Goal: Task Accomplishment & Management: Use online tool/utility

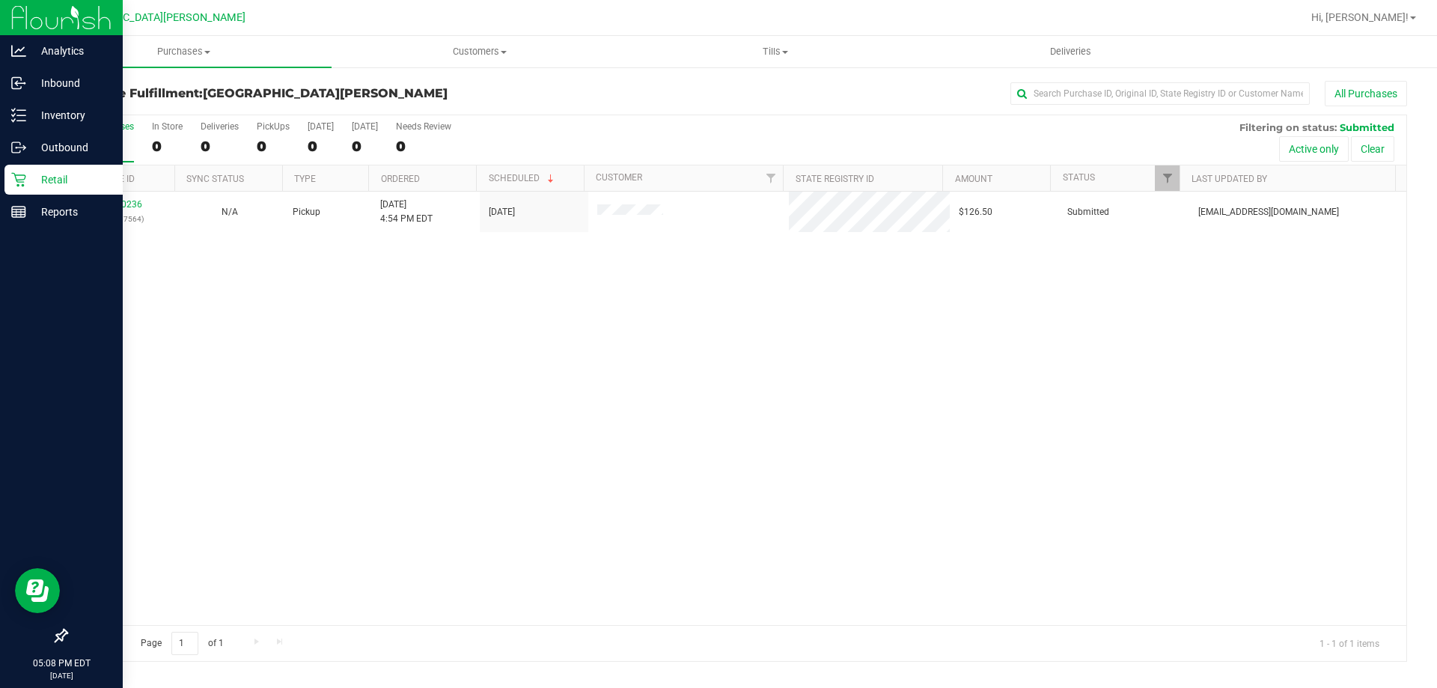
click at [58, 173] on p "Retail" at bounding box center [71, 180] width 90 height 18
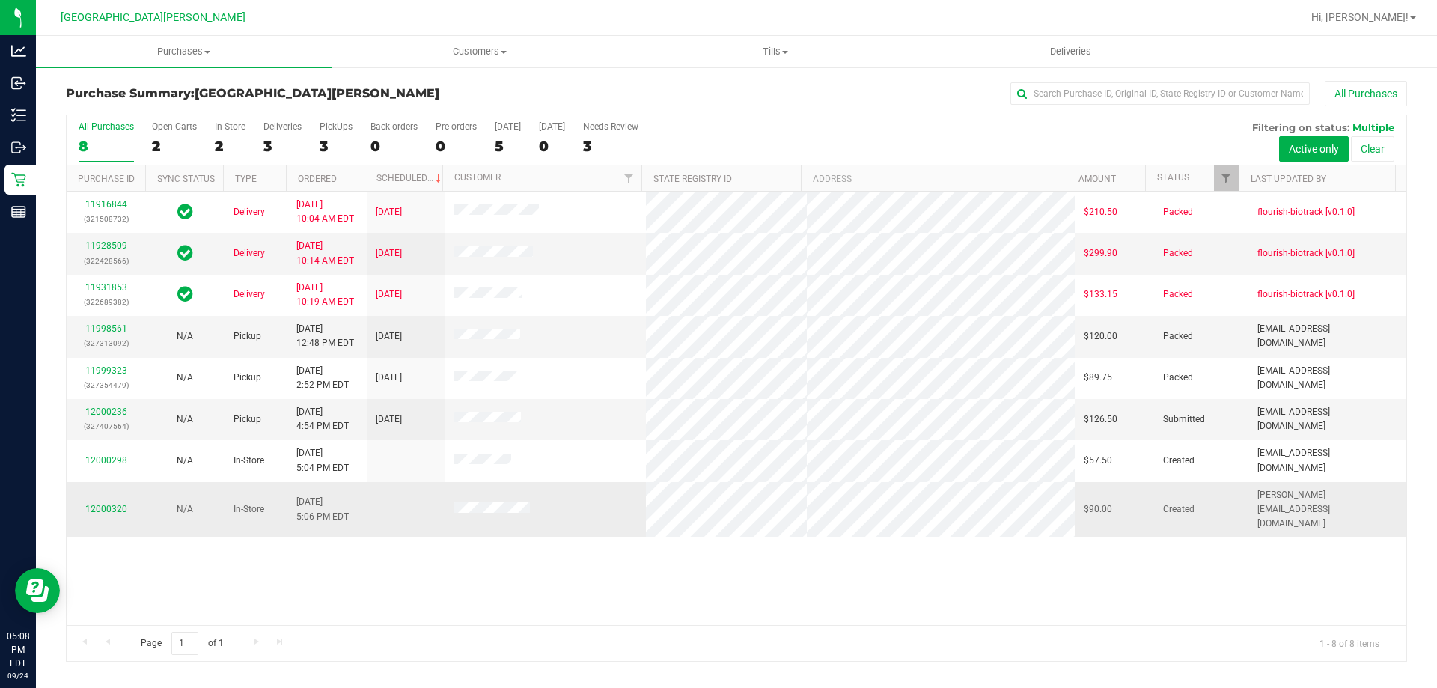
click at [121, 504] on link "12000320" at bounding box center [106, 509] width 42 height 10
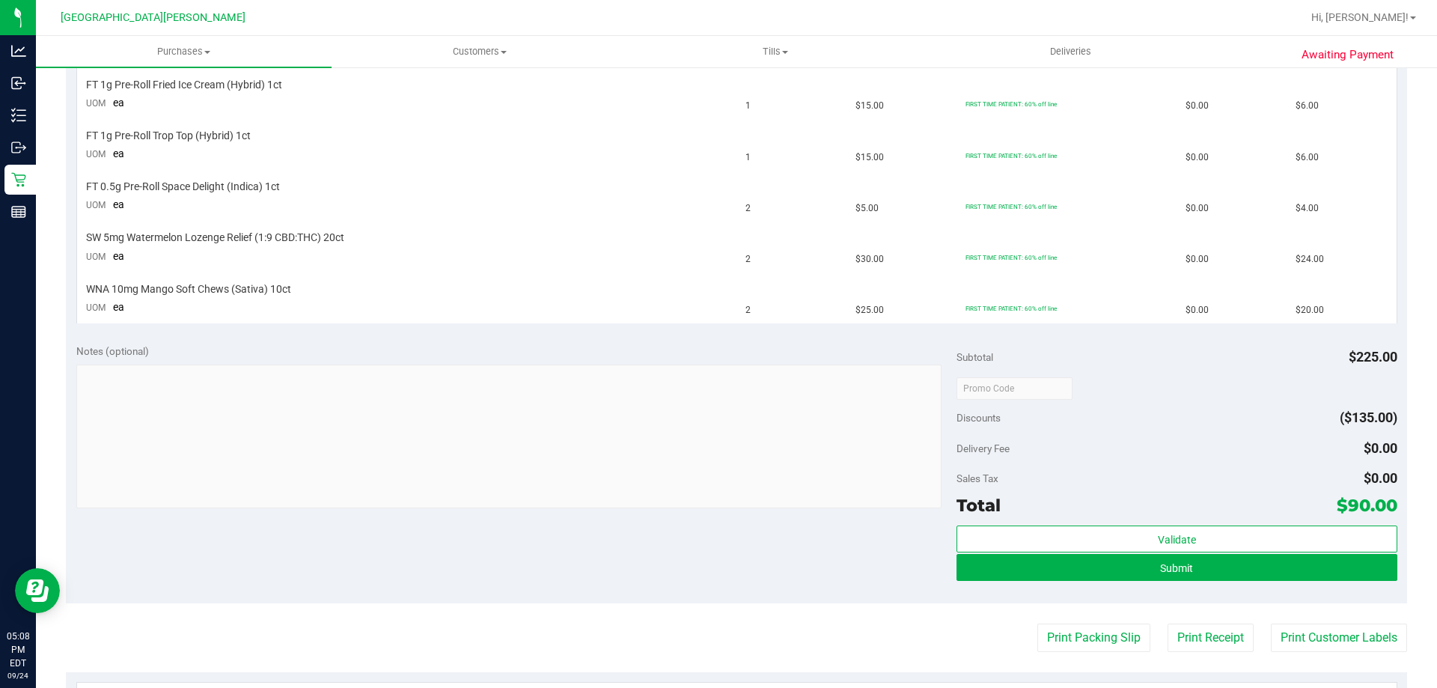
scroll to position [748, 0]
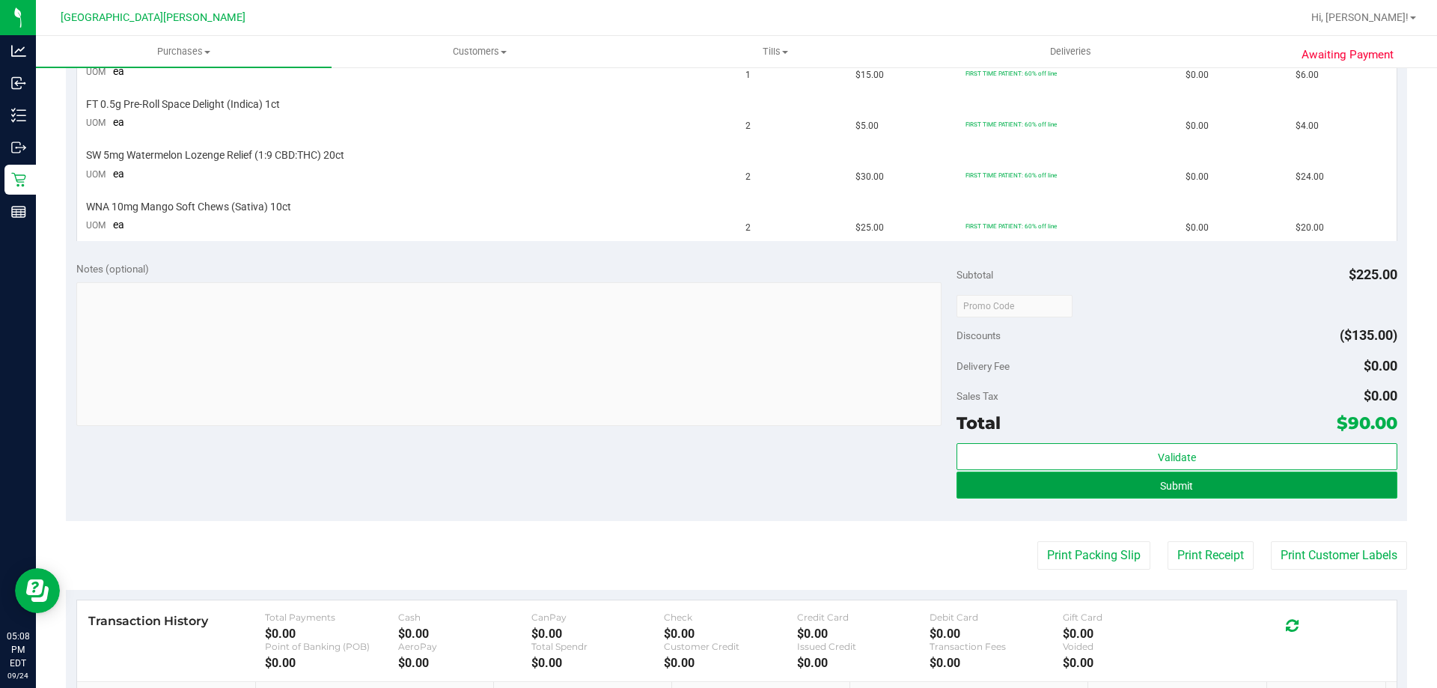
click at [1133, 496] on button "Submit" at bounding box center [1176, 484] width 440 height 27
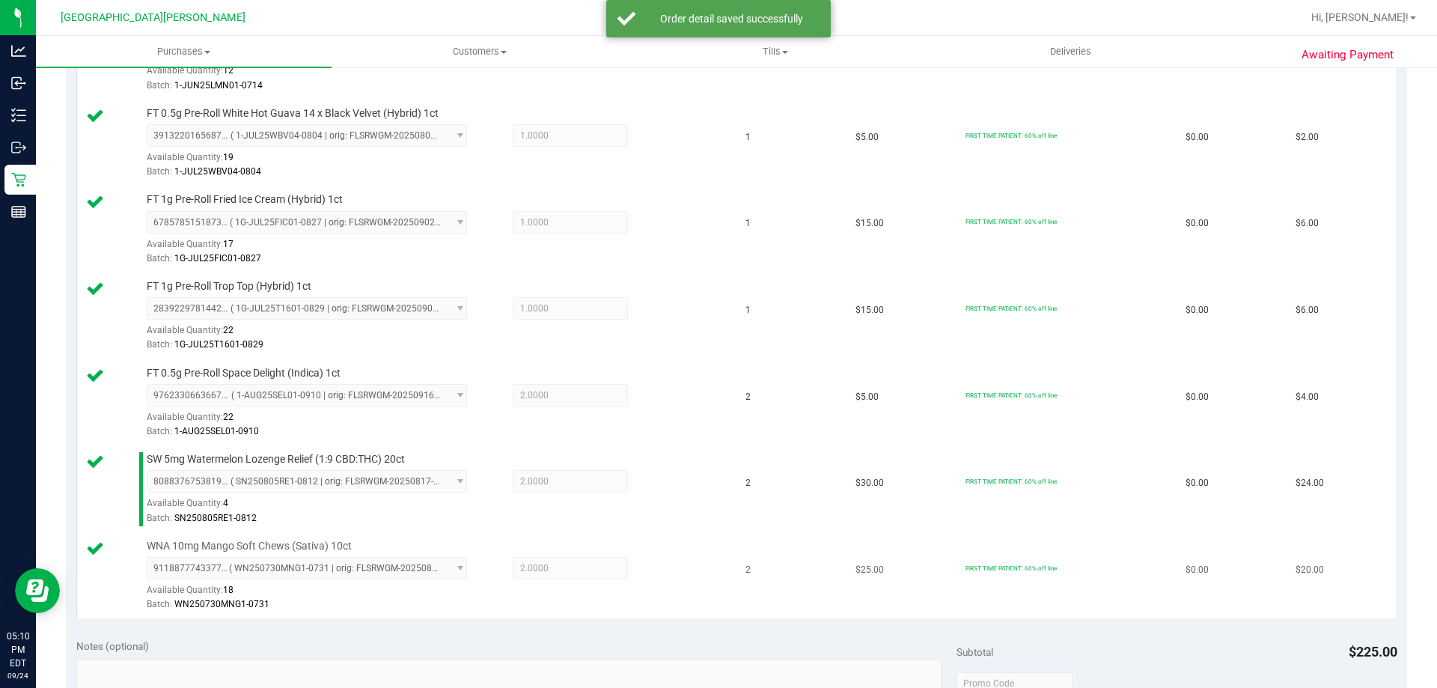
scroll to position [950, 0]
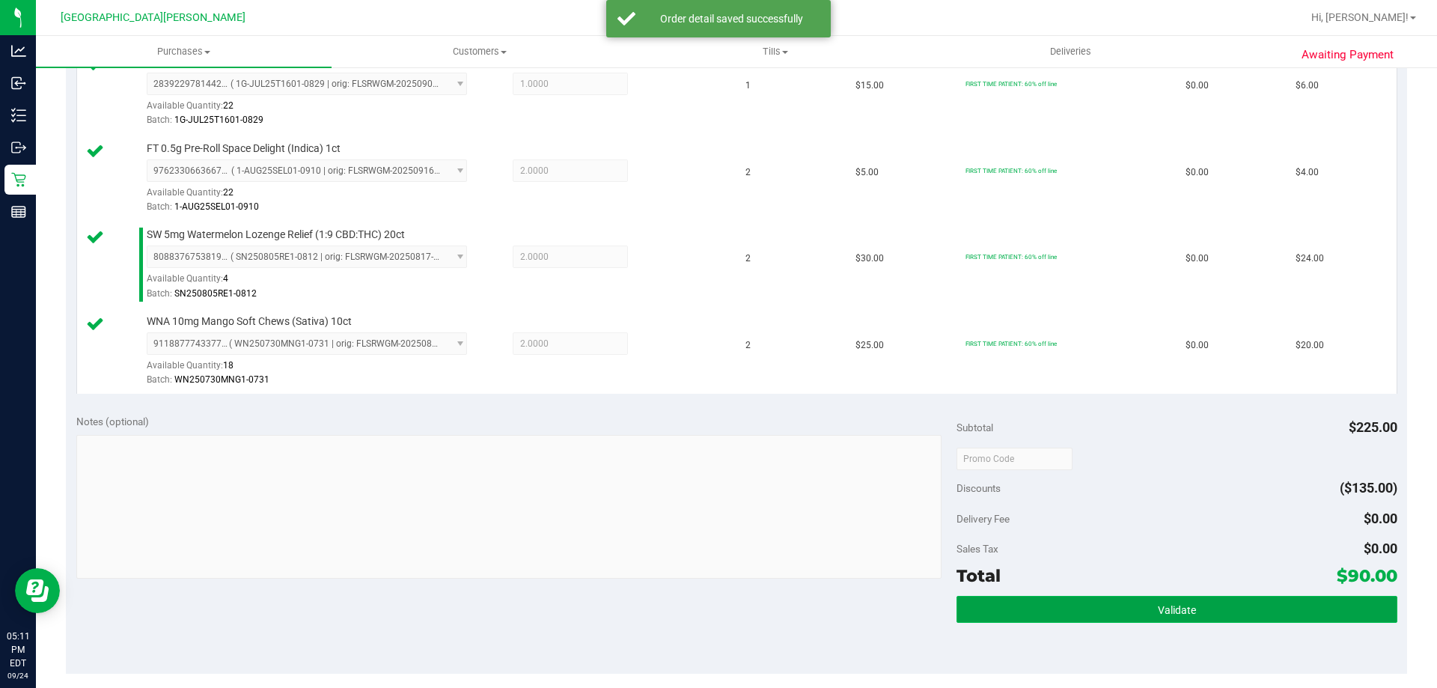
click at [1272, 602] on button "Validate" at bounding box center [1176, 609] width 440 height 27
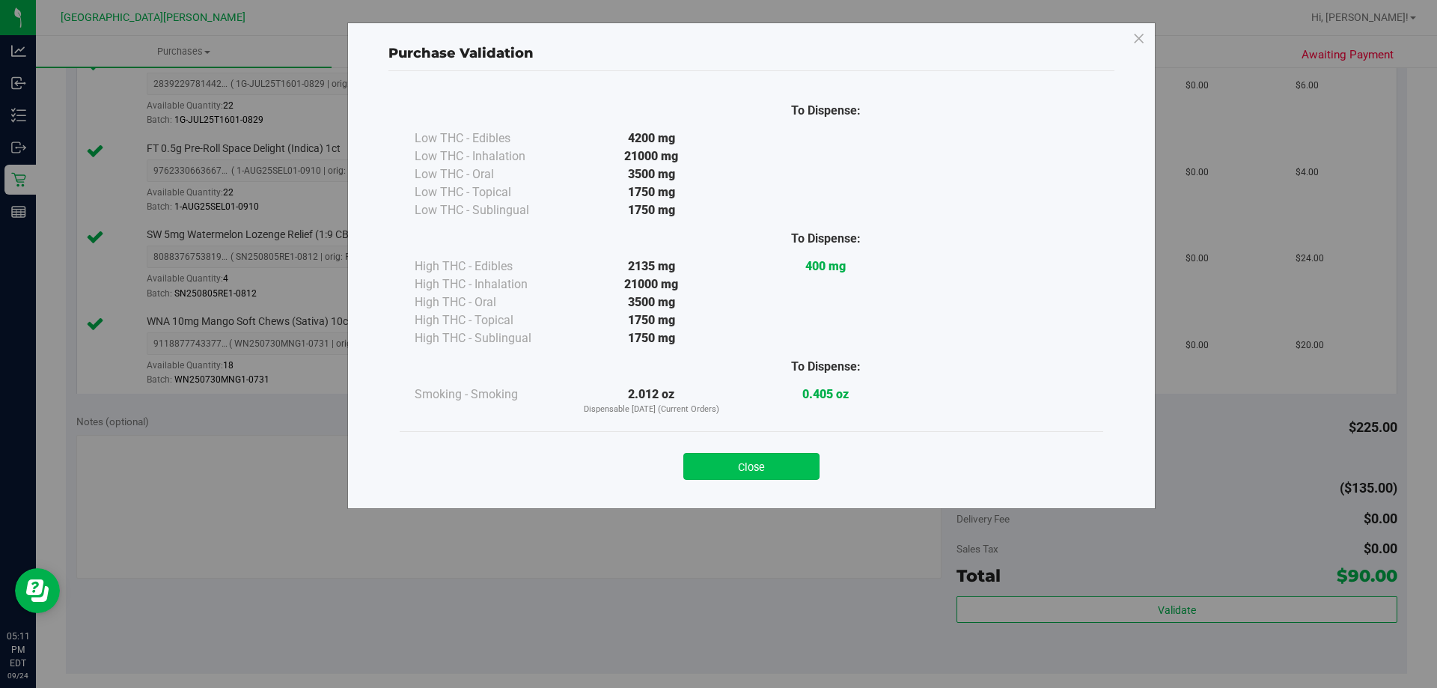
click at [791, 474] on button "Close" at bounding box center [751, 466] width 136 height 27
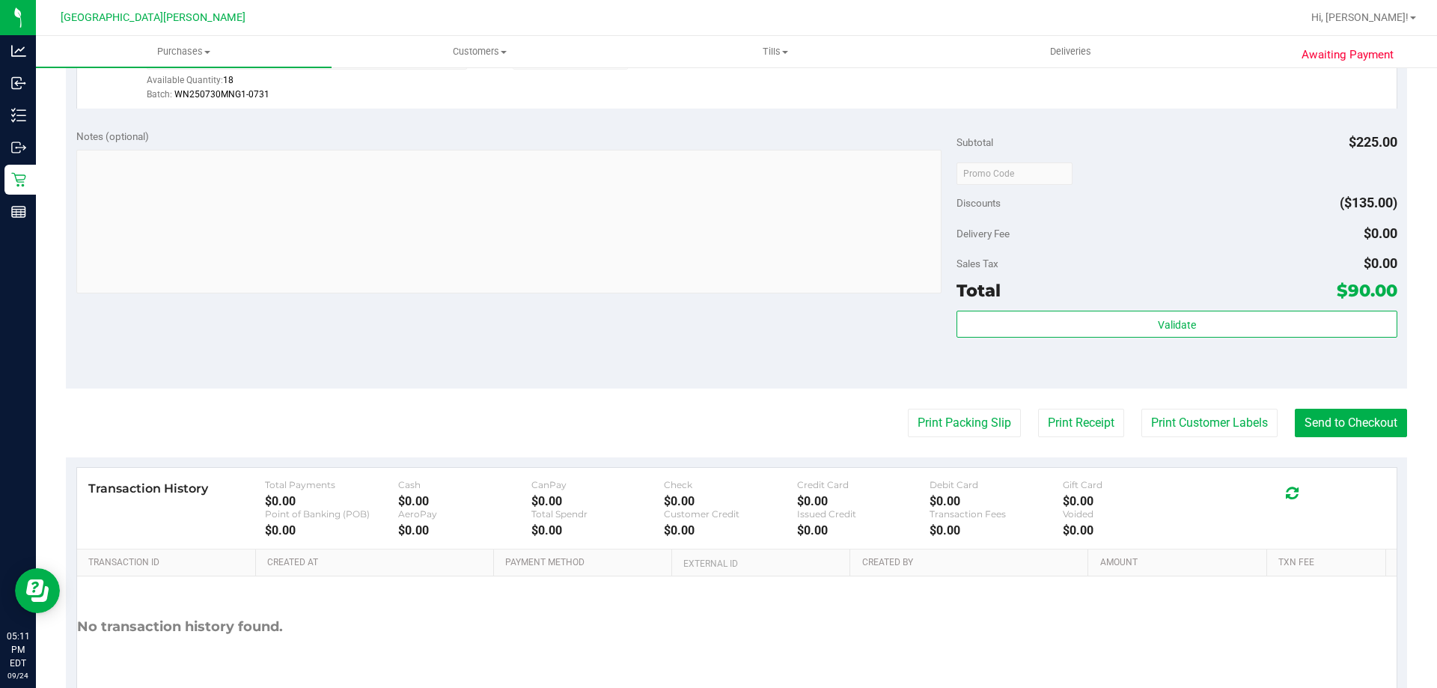
scroll to position [1315, 0]
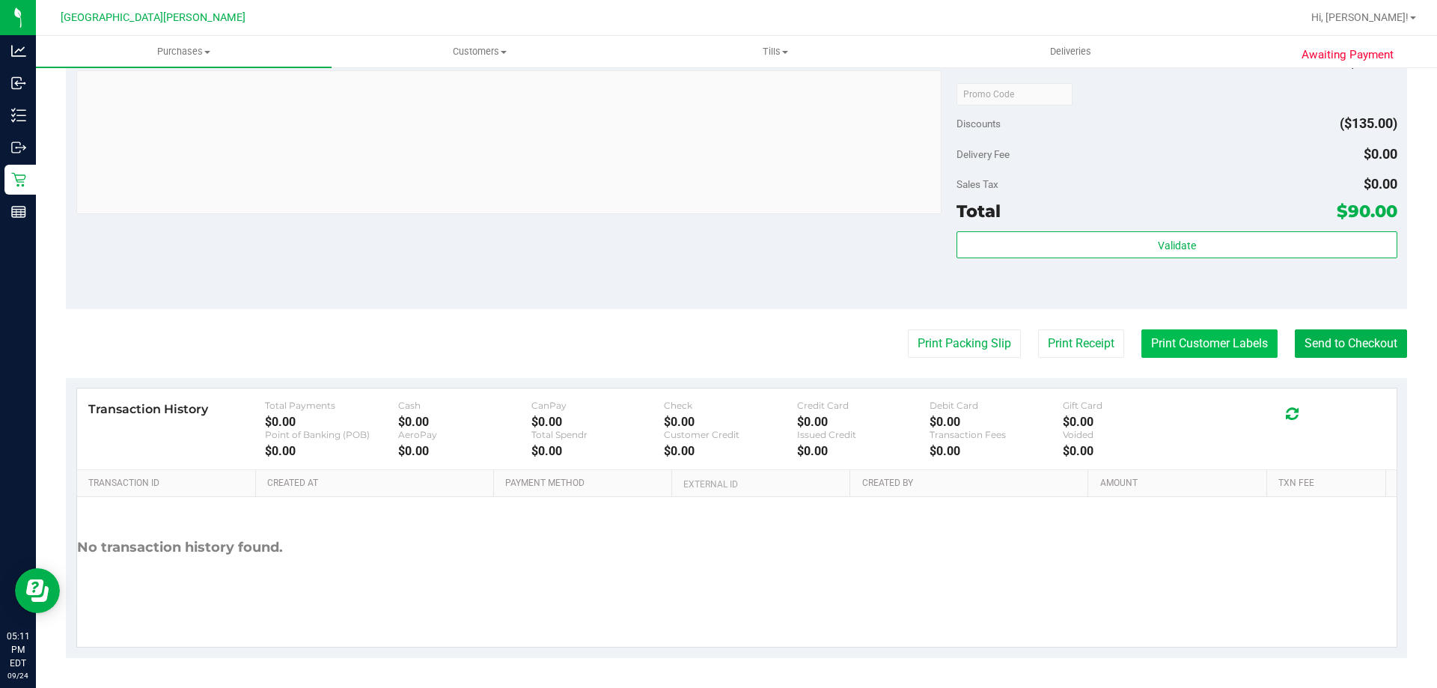
click at [1243, 333] on button "Print Customer Labels" at bounding box center [1209, 343] width 136 height 28
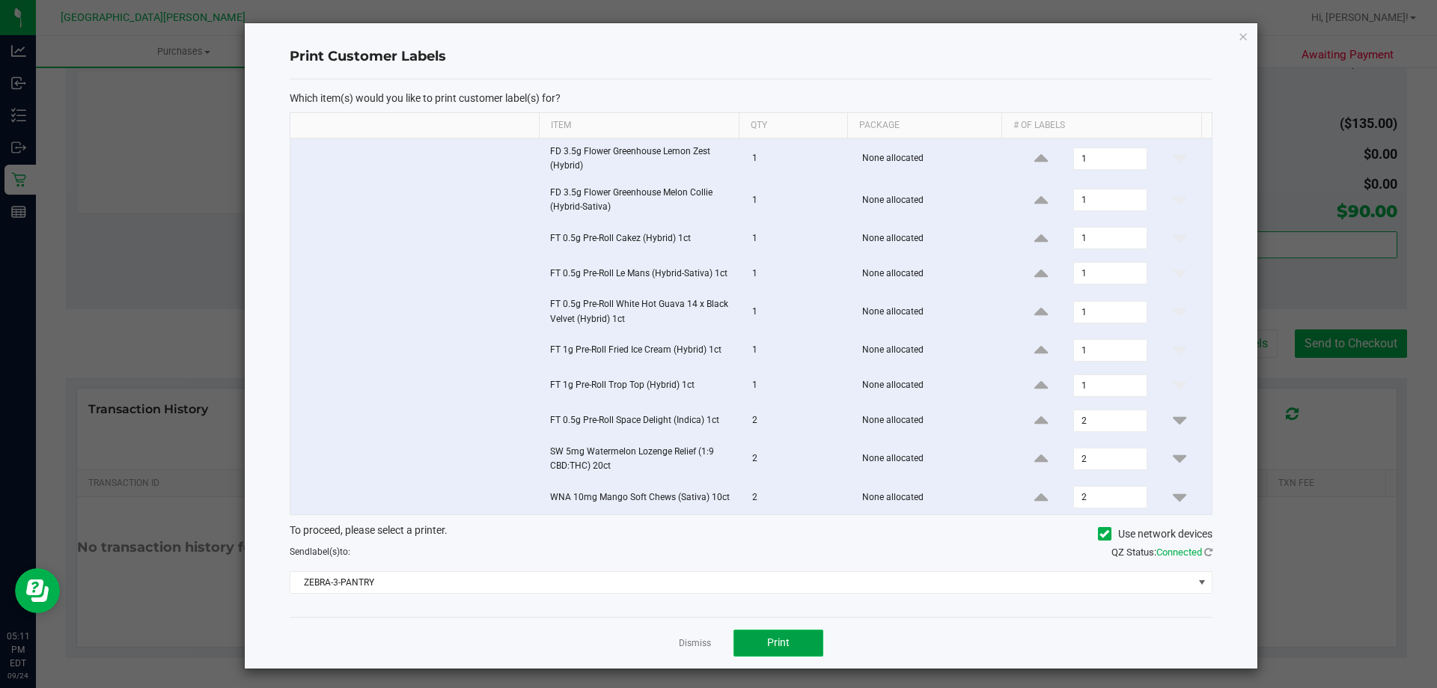
click at [801, 635] on button "Print" at bounding box center [778, 642] width 90 height 27
click at [687, 641] on link "Dismiss" at bounding box center [695, 643] width 32 height 13
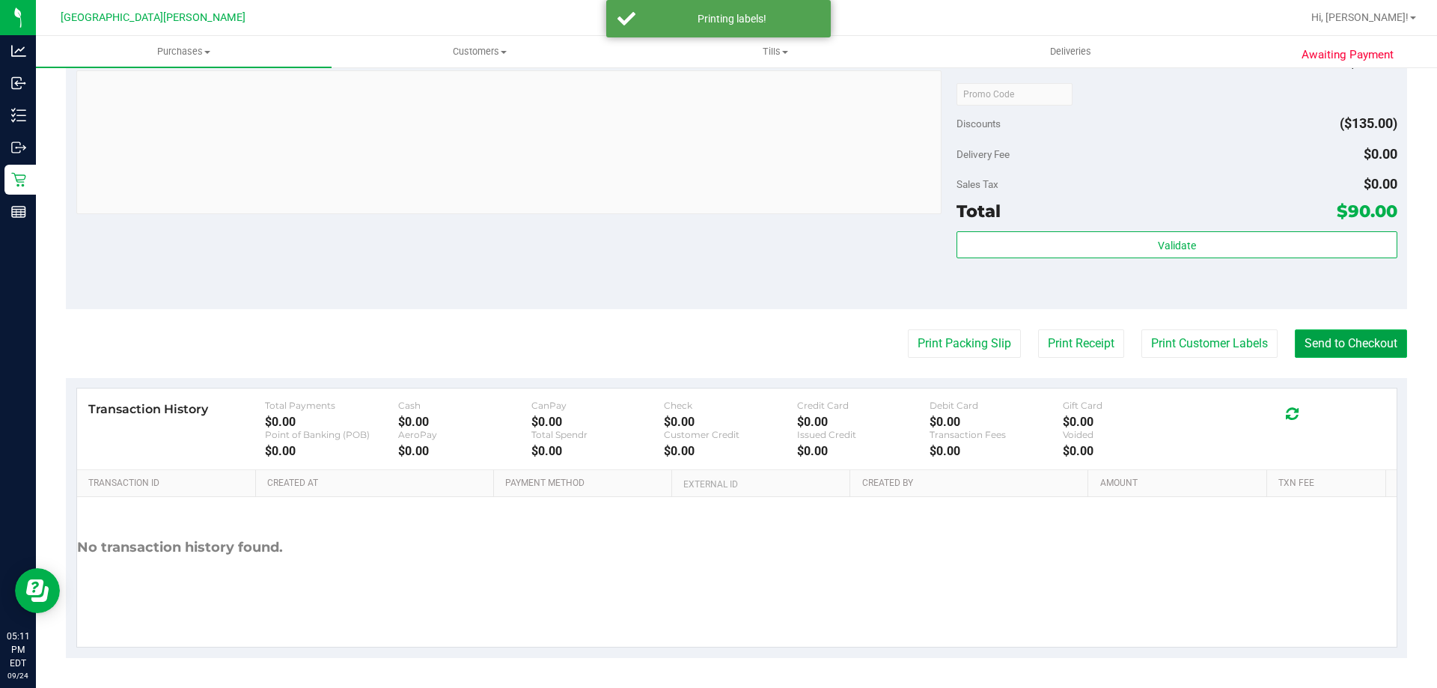
click at [1357, 343] on button "Send to Checkout" at bounding box center [1350, 343] width 112 height 28
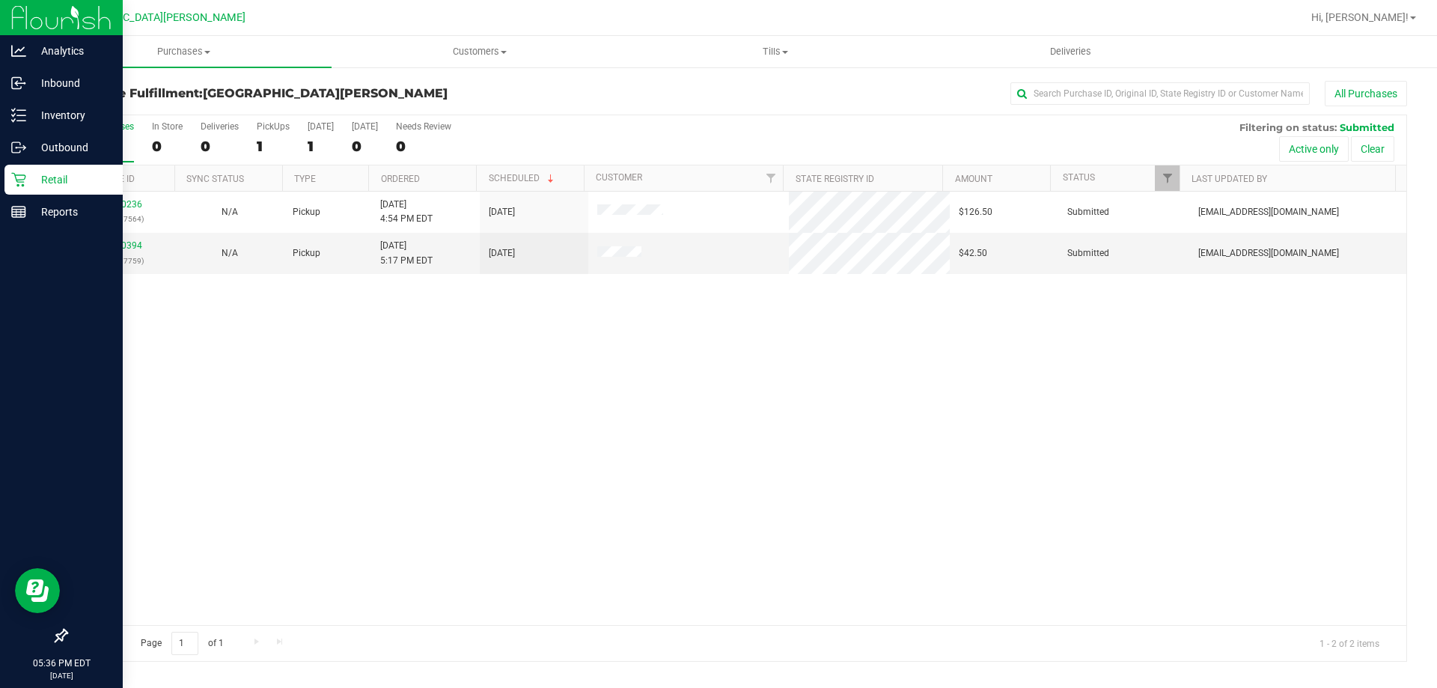
click at [57, 165] on div "Retail" at bounding box center [63, 180] width 118 height 30
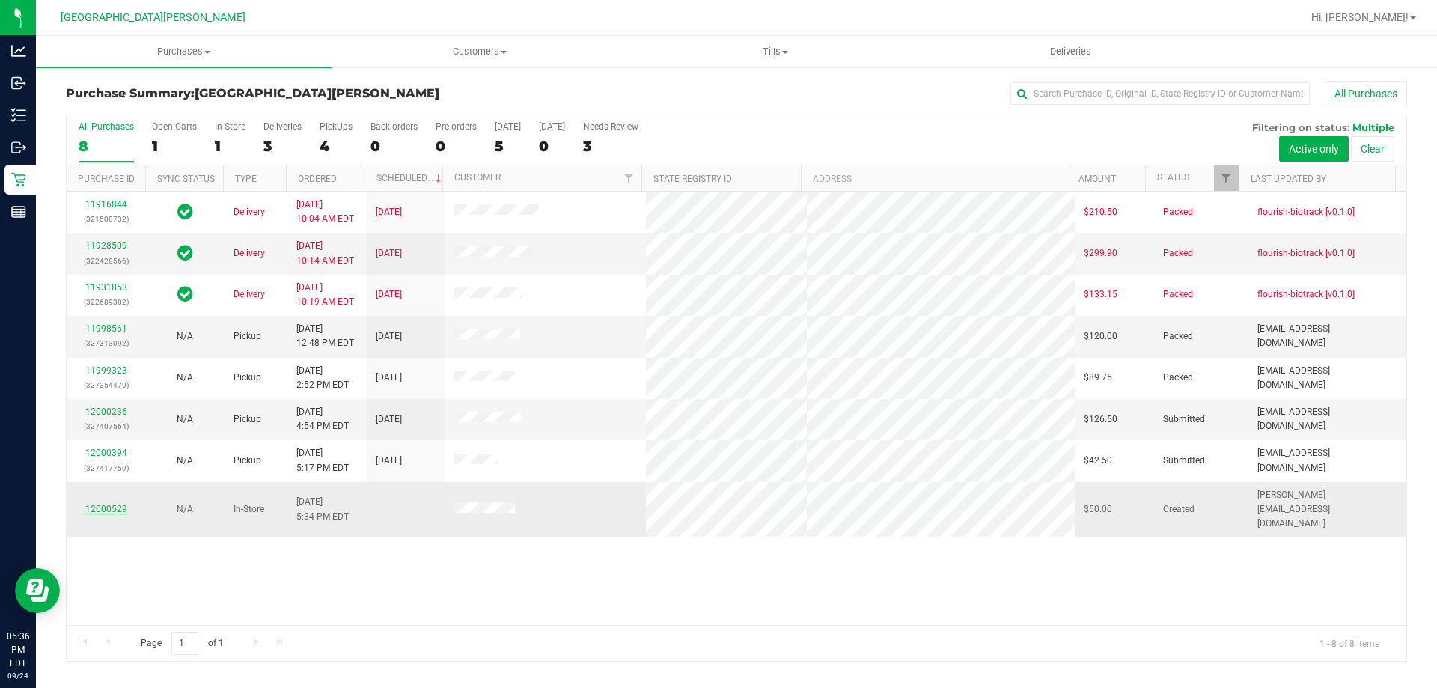
click at [94, 504] on link "12000529" at bounding box center [106, 509] width 42 height 10
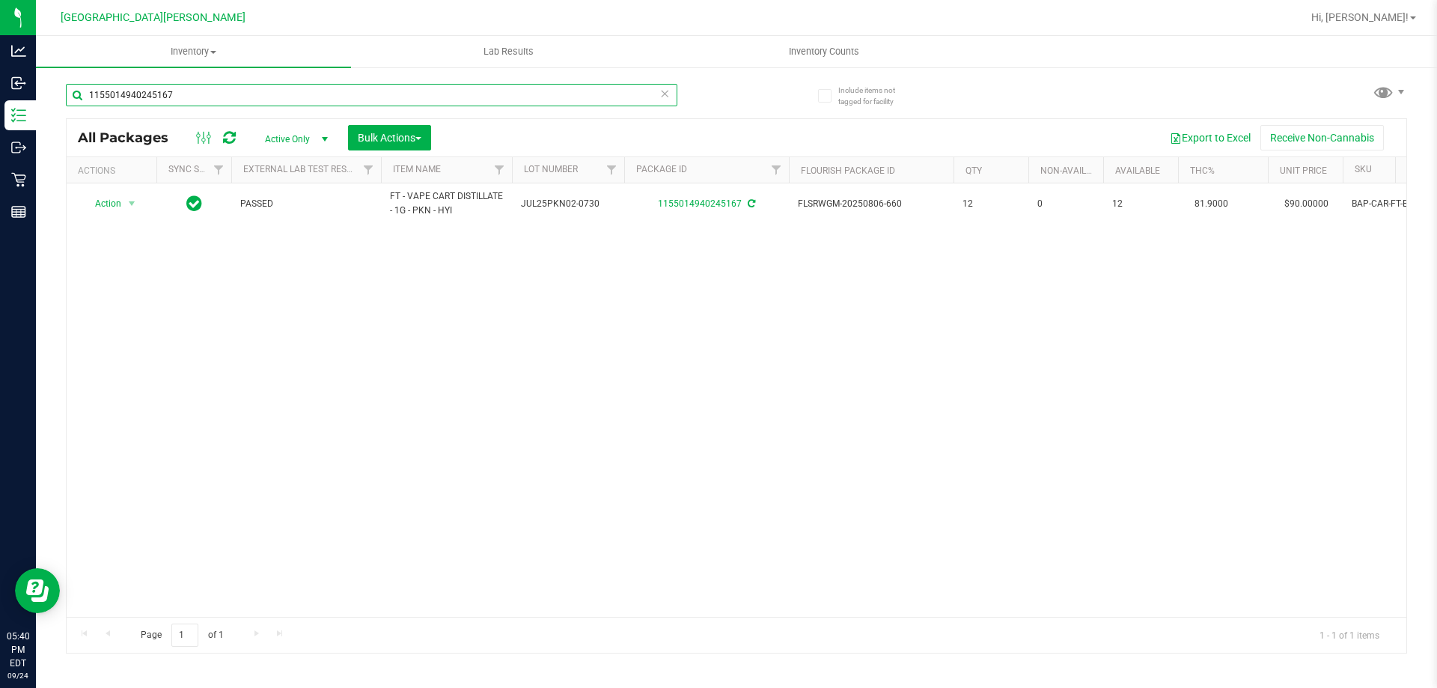
click at [235, 91] on input "1155014940245167" at bounding box center [371, 95] width 611 height 22
type input "1"
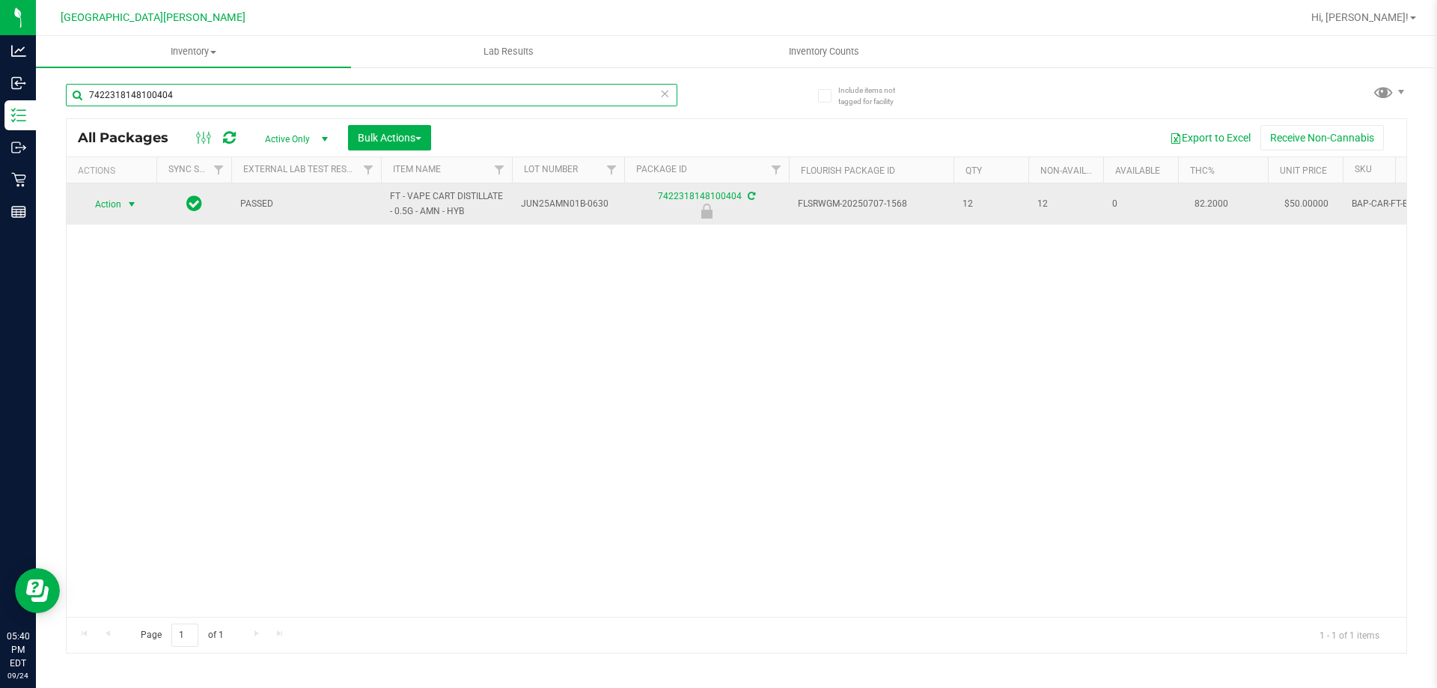
type input "7422318148100404"
click at [111, 210] on span "Action" at bounding box center [102, 204] width 40 height 21
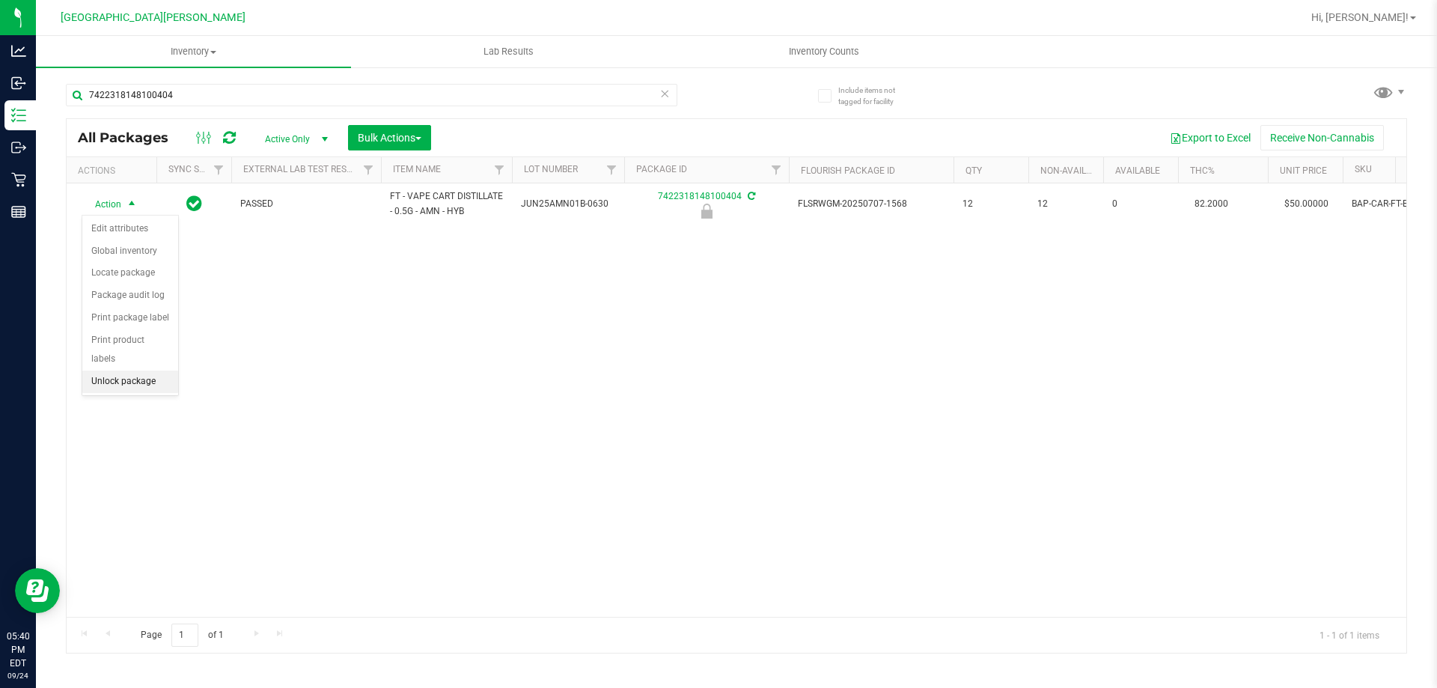
click at [122, 370] on li "Unlock package" at bounding box center [130, 381] width 96 height 22
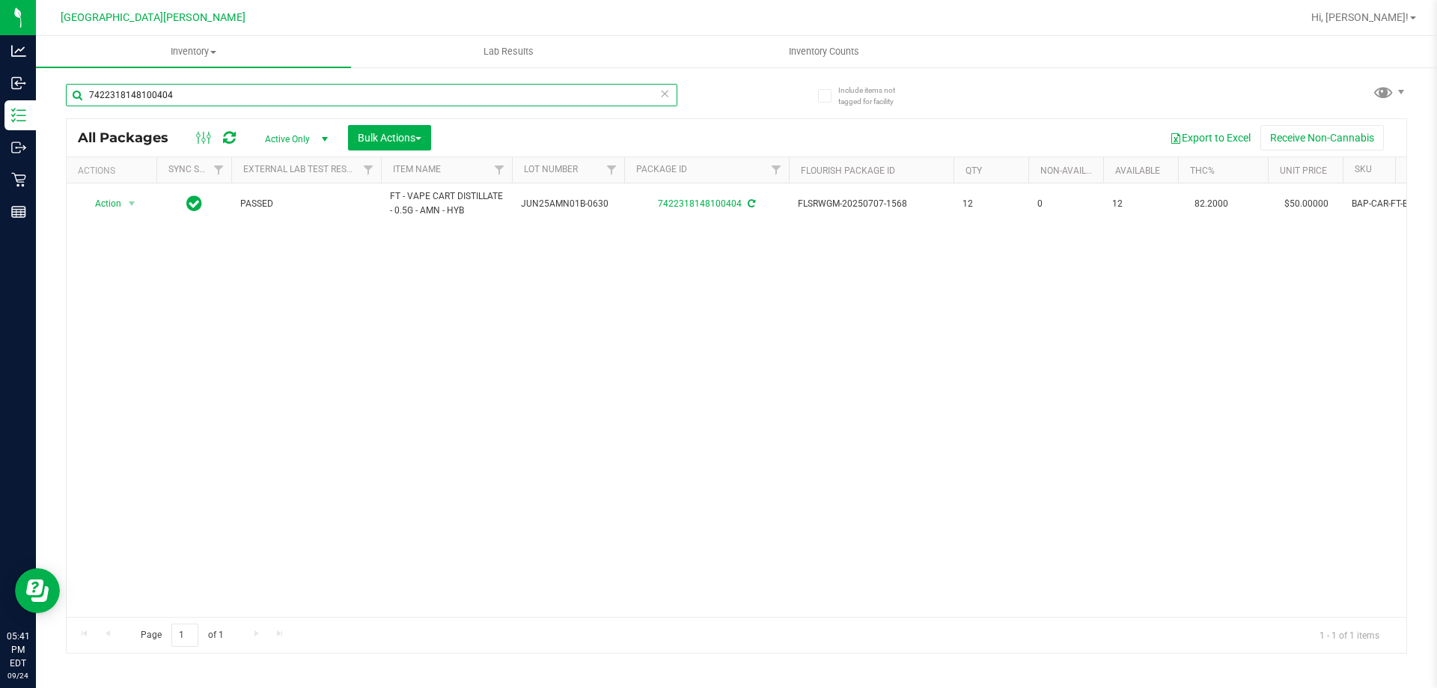
click at [175, 89] on input "7422318148100404" at bounding box center [371, 95] width 611 height 22
type input "7"
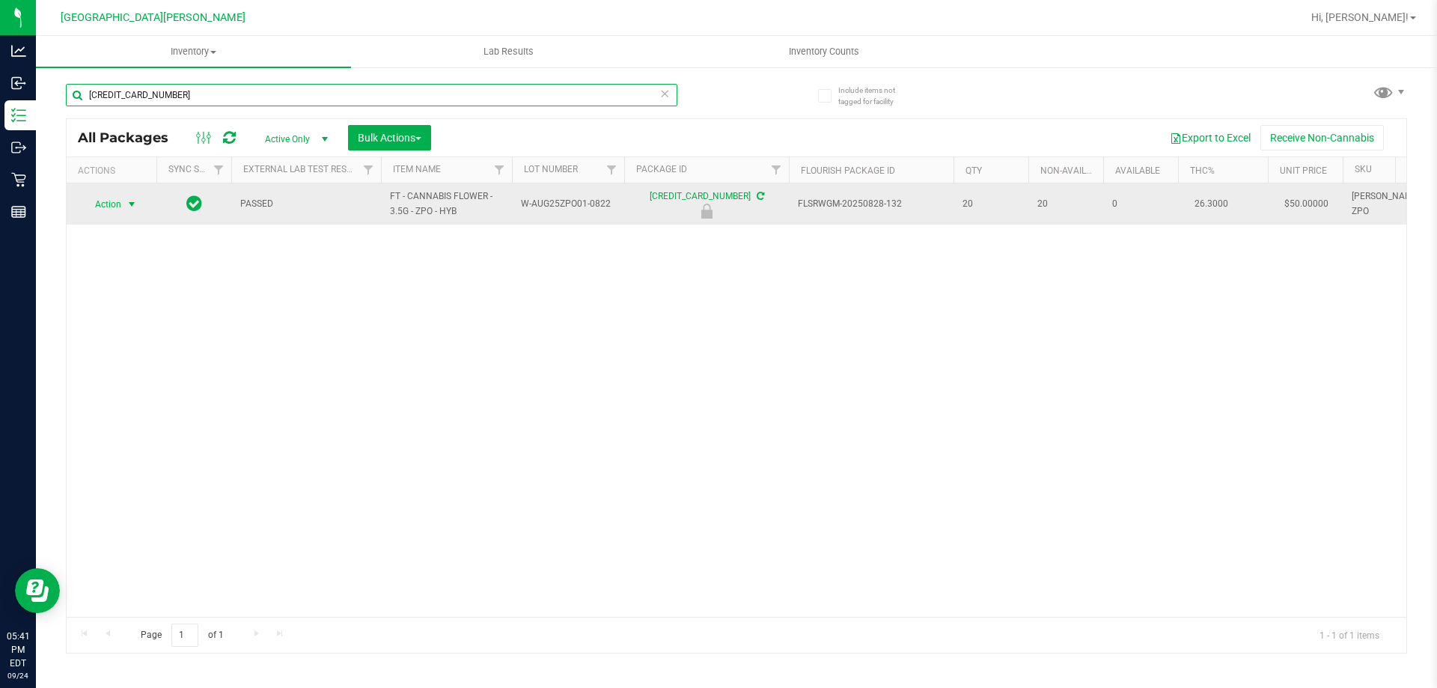
type input "[CREDIT_CARD_NUMBER]"
click at [132, 205] on span "select" at bounding box center [132, 204] width 12 height 12
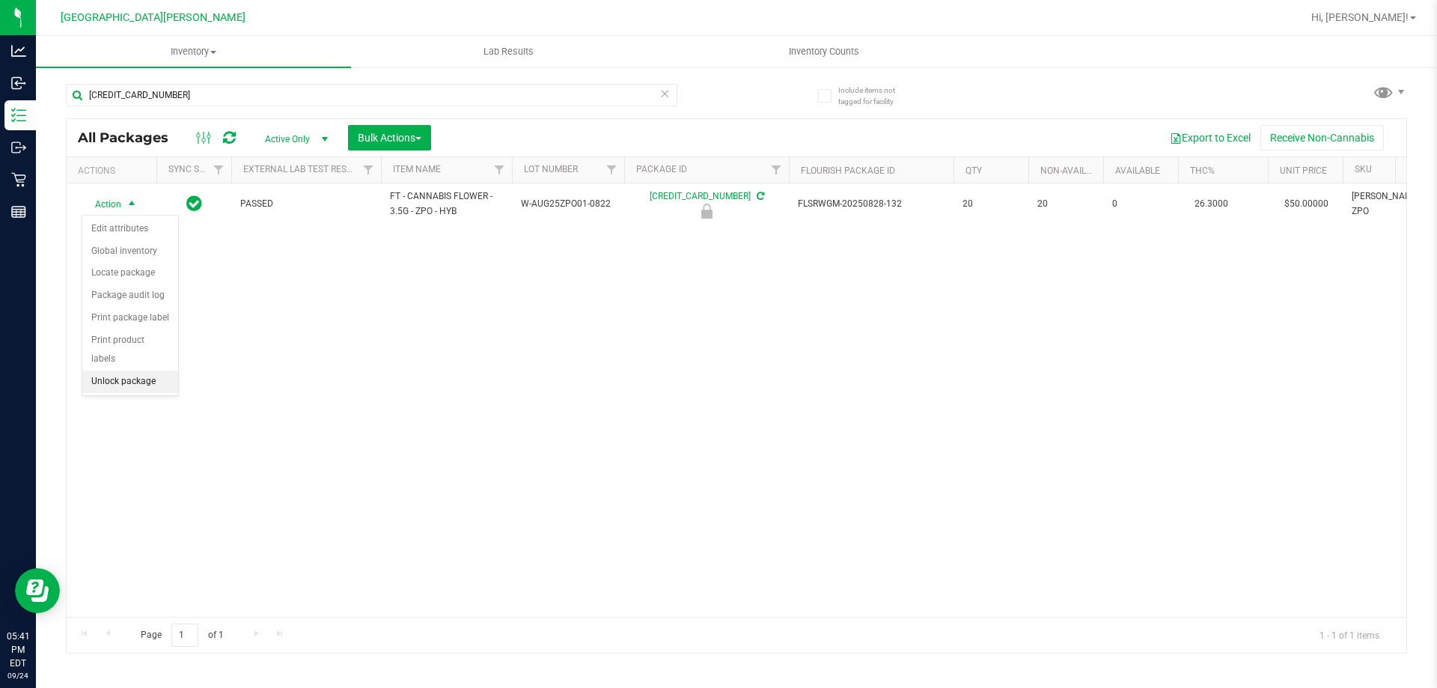
click at [133, 370] on li "Unlock package" at bounding box center [130, 381] width 96 height 22
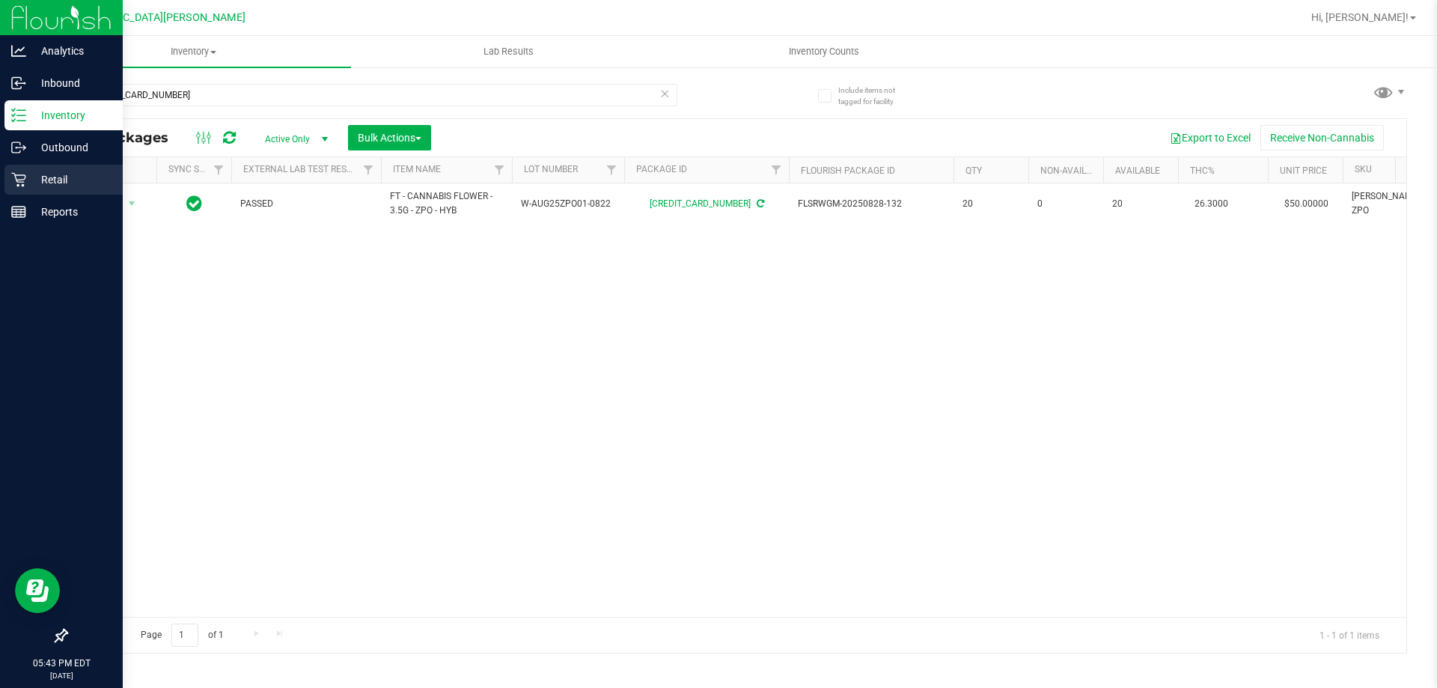
click at [52, 175] on p "Retail" at bounding box center [71, 180] width 90 height 18
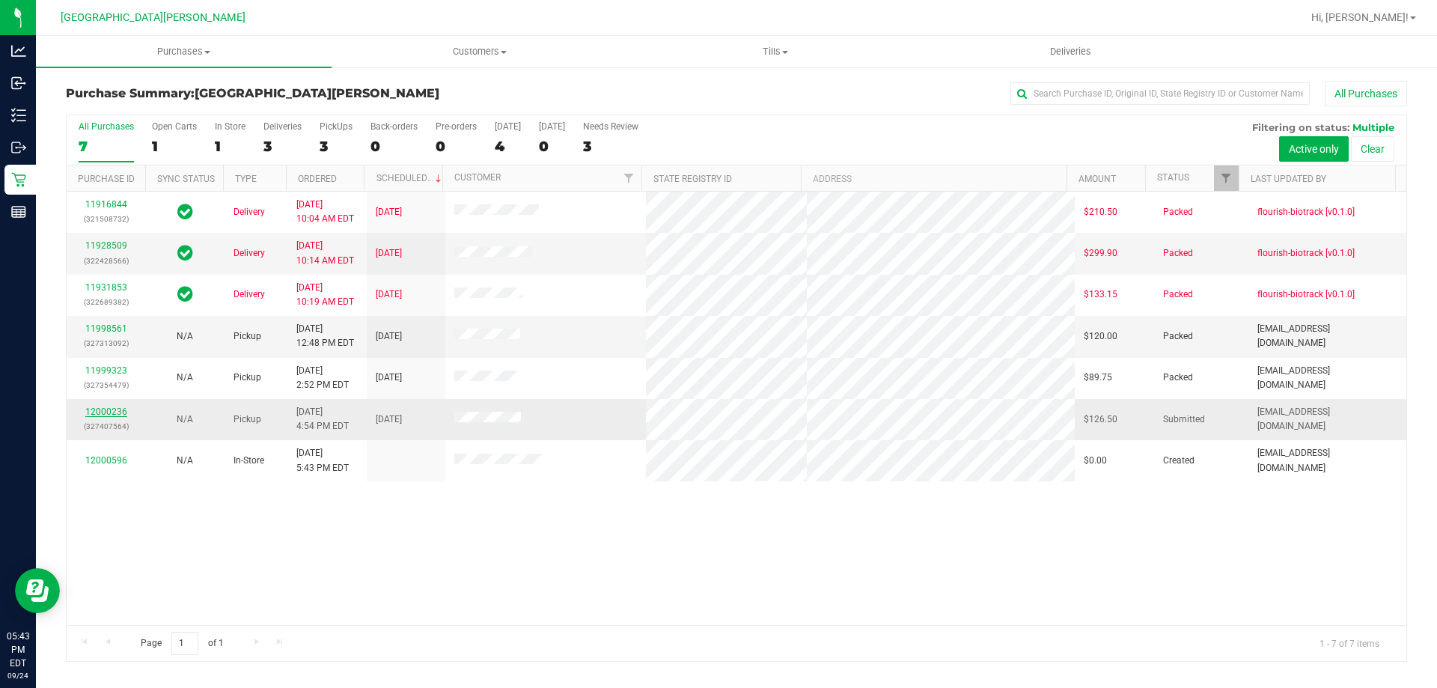
click at [100, 415] on link "12000236" at bounding box center [106, 411] width 42 height 10
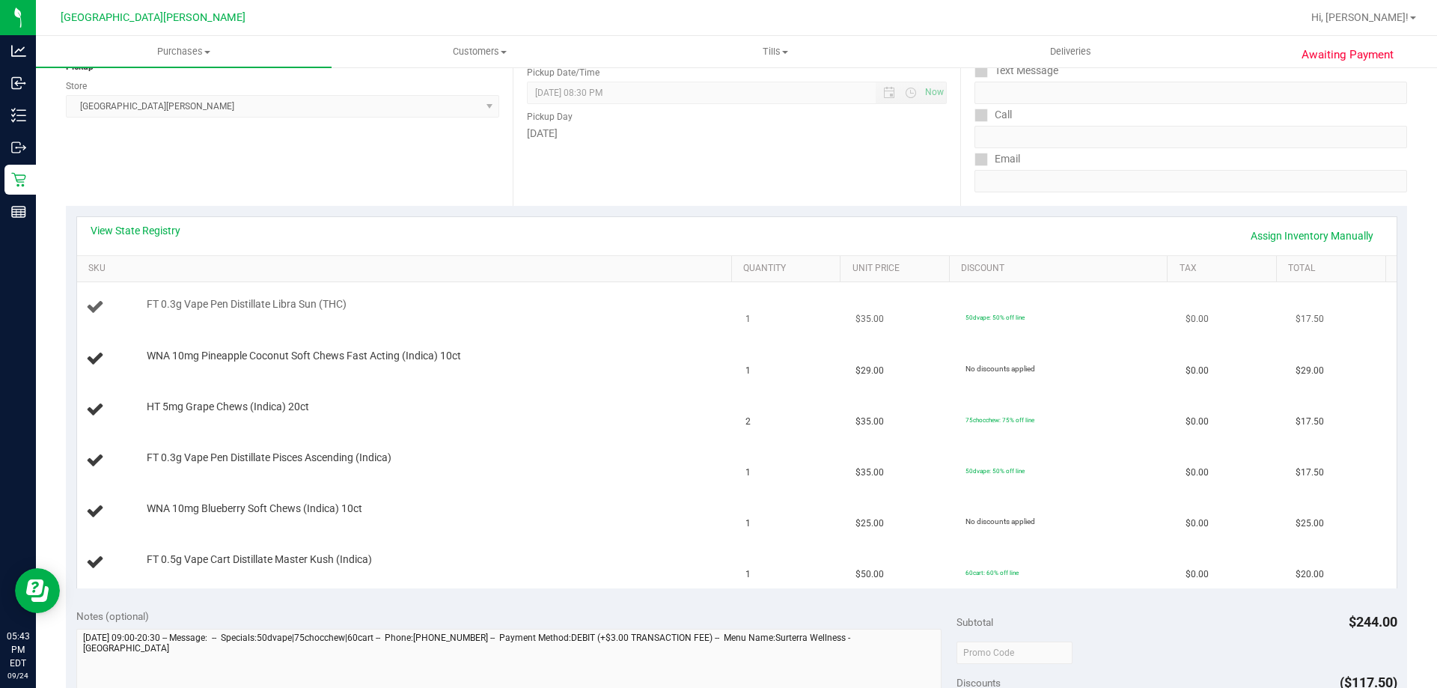
scroll to position [224, 0]
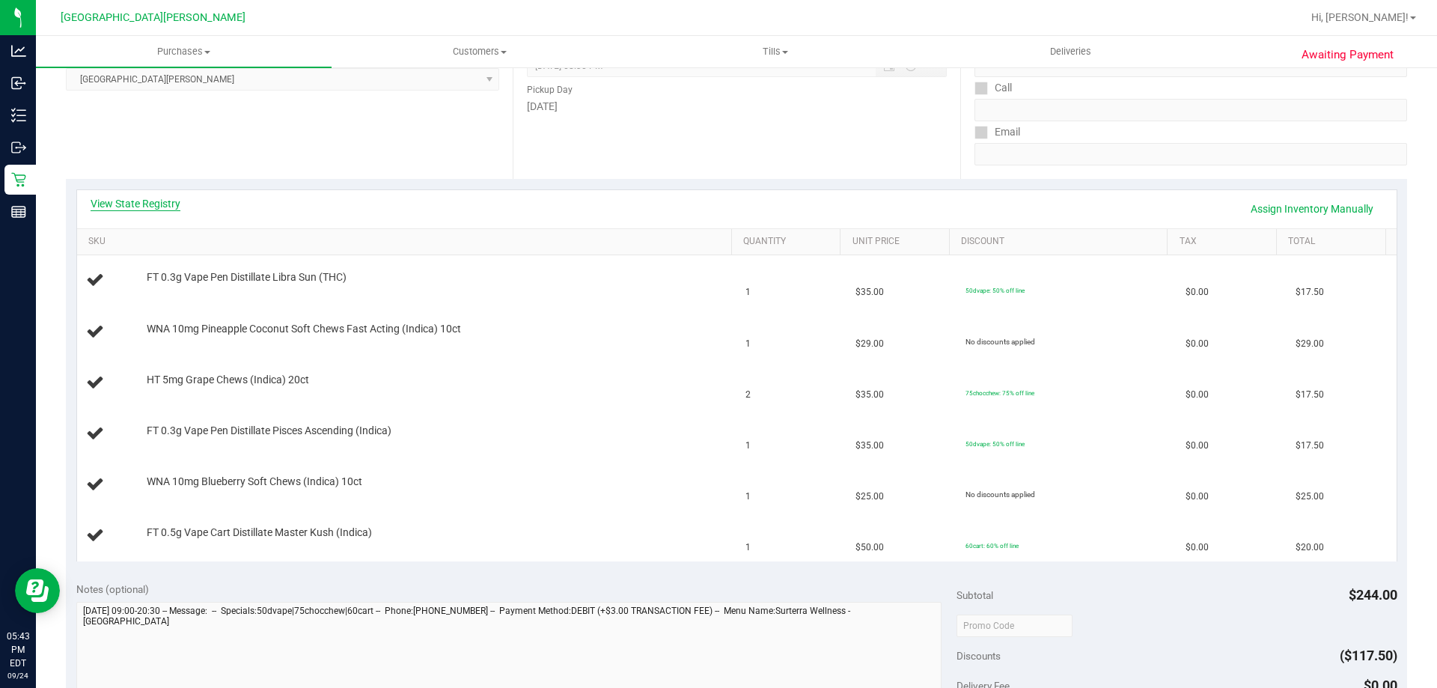
click at [153, 202] on link "View State Registry" at bounding box center [136, 203] width 90 height 15
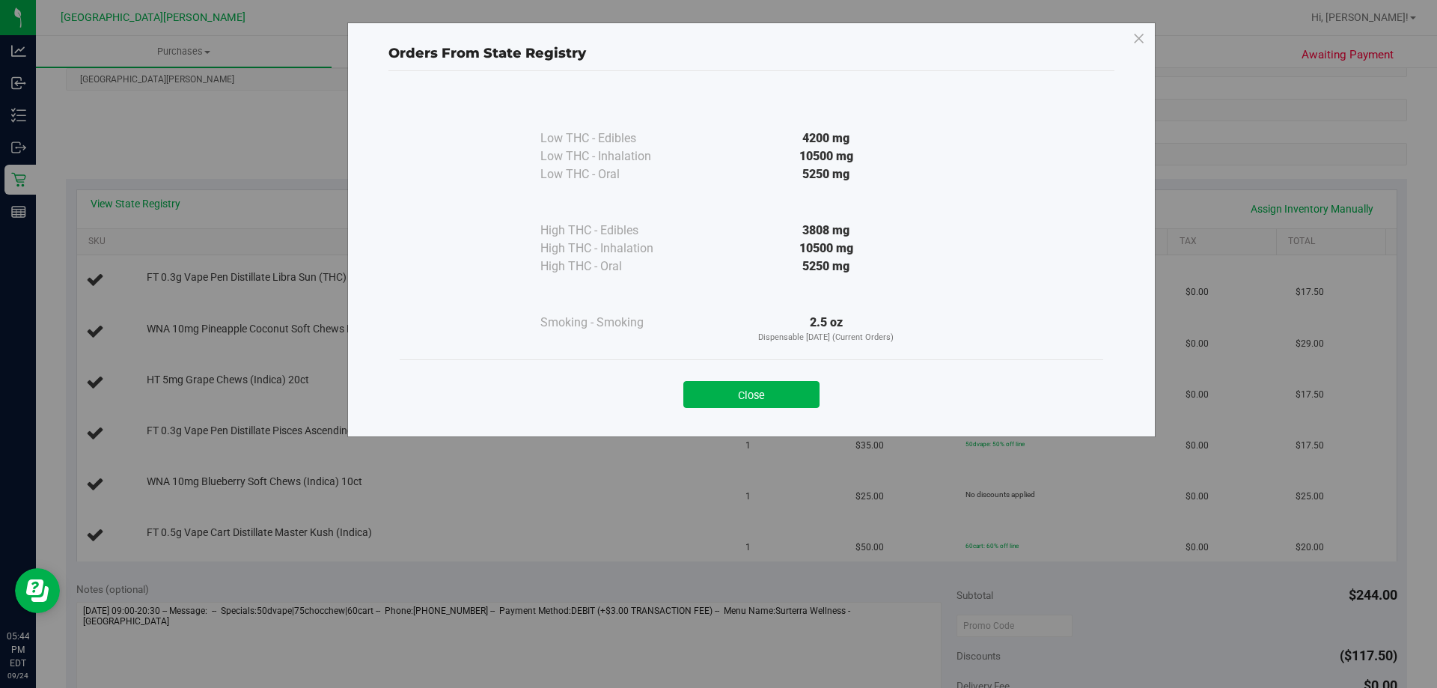
click at [689, 426] on div "Orders From State Registry Low THC - Edibles 4200 mg" at bounding box center [751, 229] width 808 height 415
click at [690, 424] on div "Orders From State Registry Low THC - Edibles 4200 mg" at bounding box center [751, 229] width 808 height 415
click at [716, 397] on button "Close" at bounding box center [751, 394] width 136 height 27
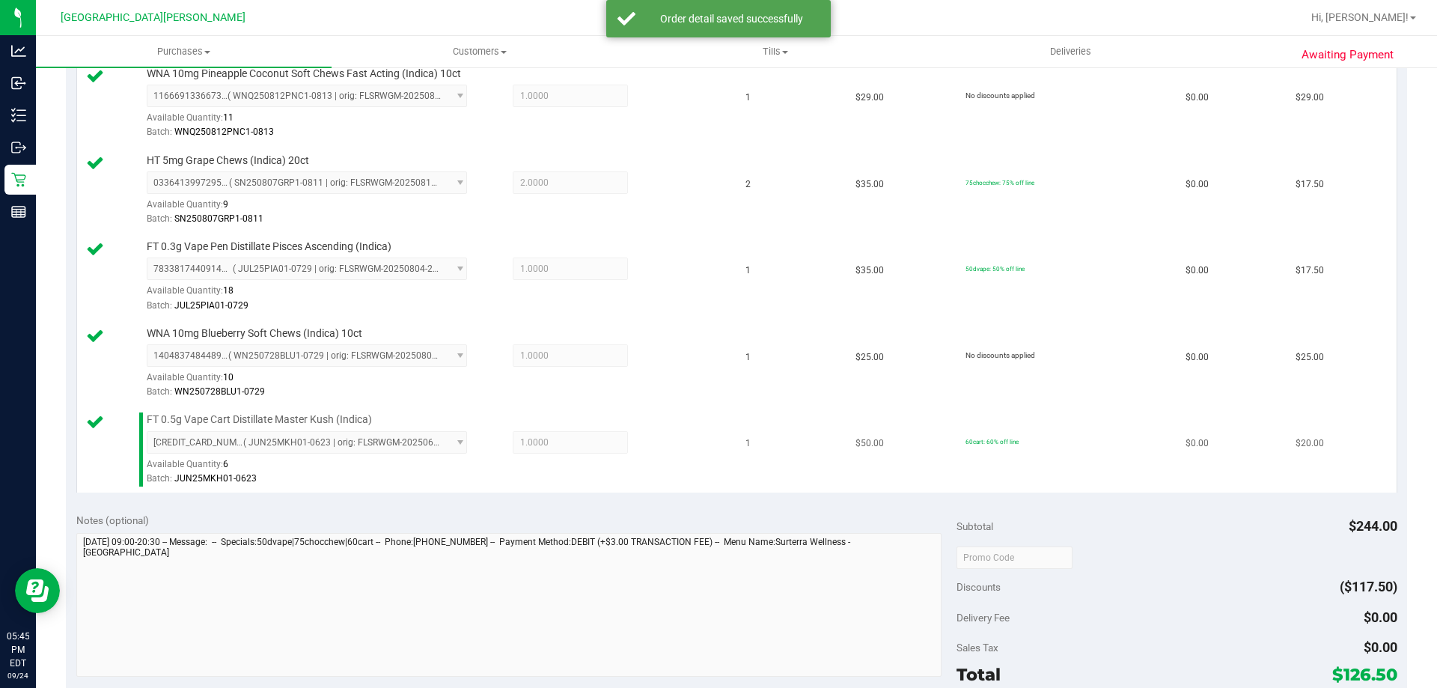
scroll to position [823, 0]
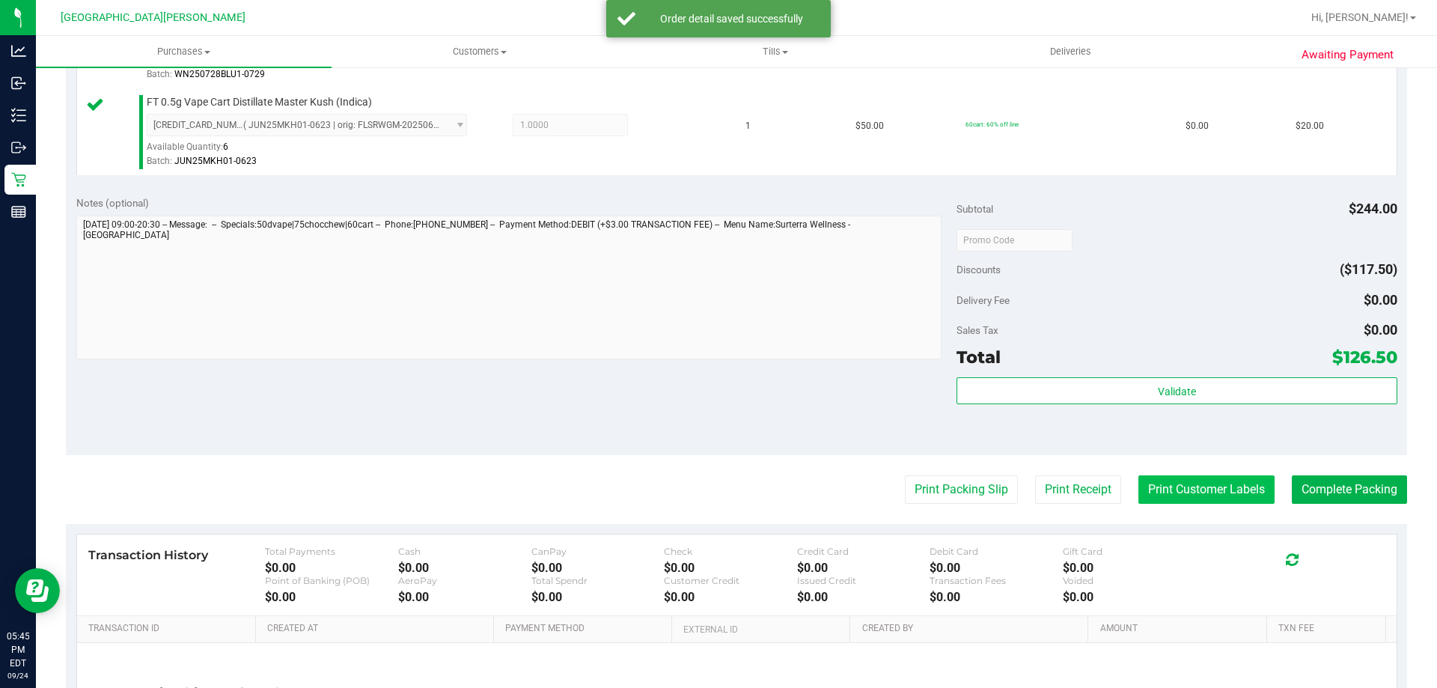
click at [1188, 492] on button "Print Customer Labels" at bounding box center [1206, 489] width 136 height 28
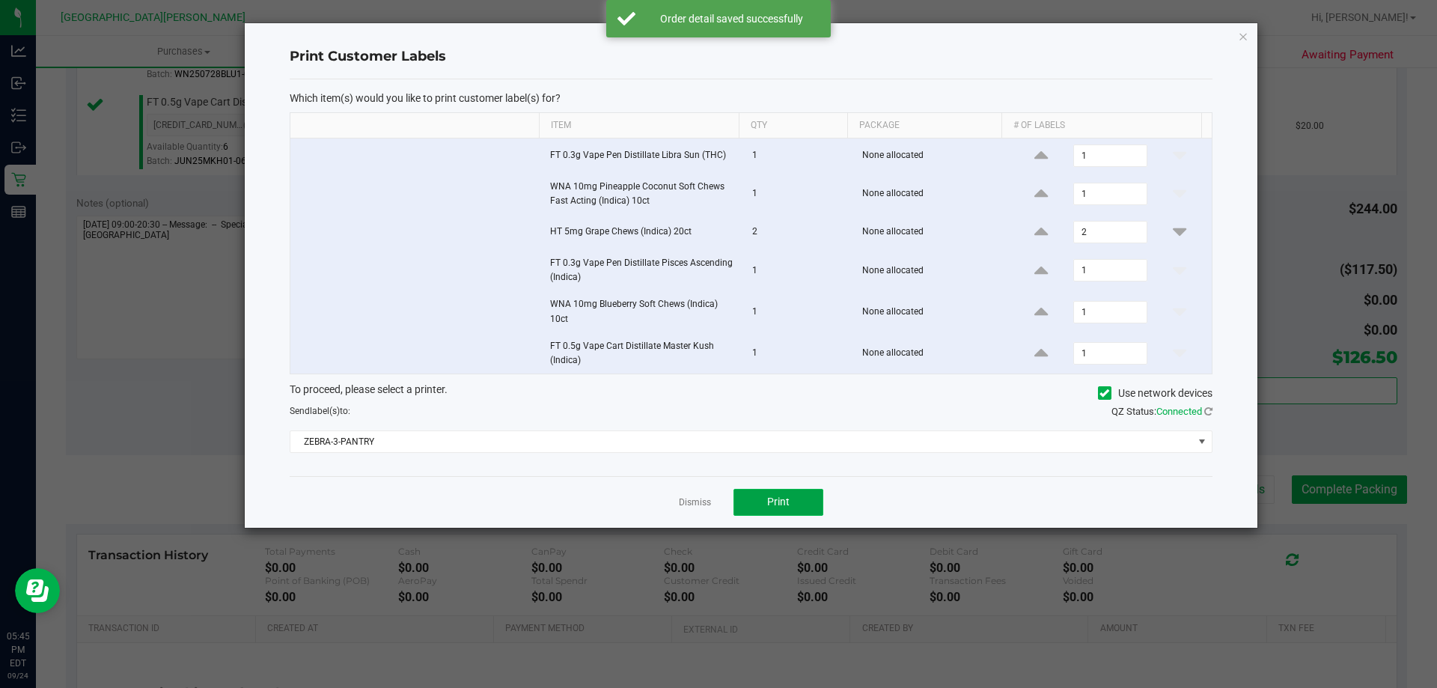
click at [792, 507] on button "Print" at bounding box center [778, 502] width 90 height 27
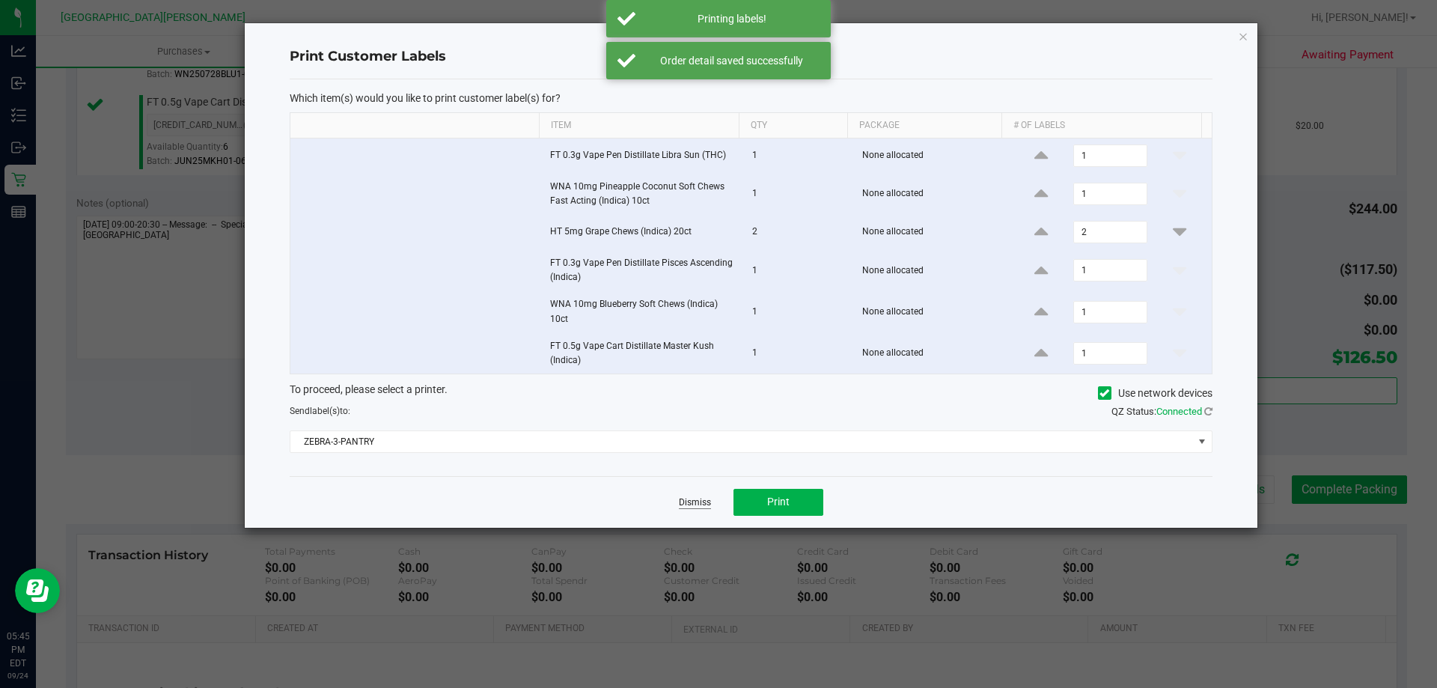
click at [696, 506] on link "Dismiss" at bounding box center [695, 502] width 32 height 13
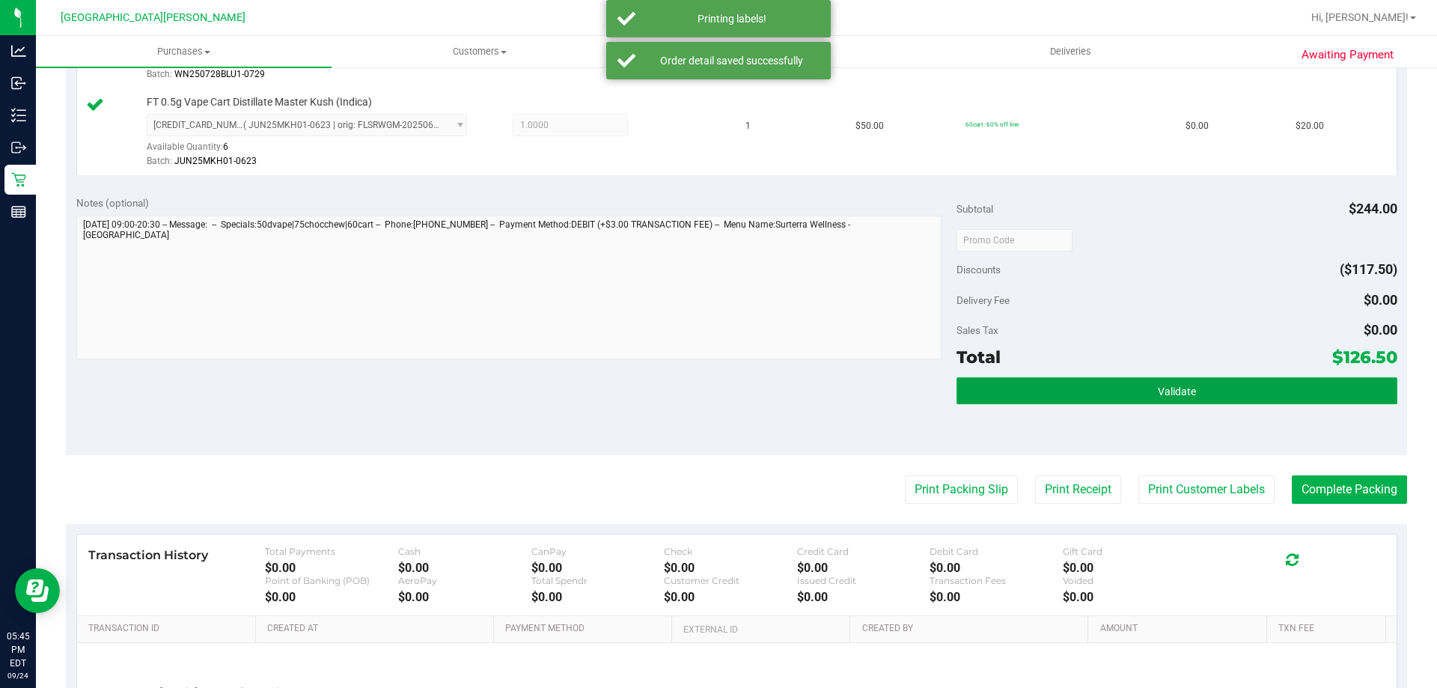
click at [1204, 385] on button "Validate" at bounding box center [1176, 390] width 440 height 27
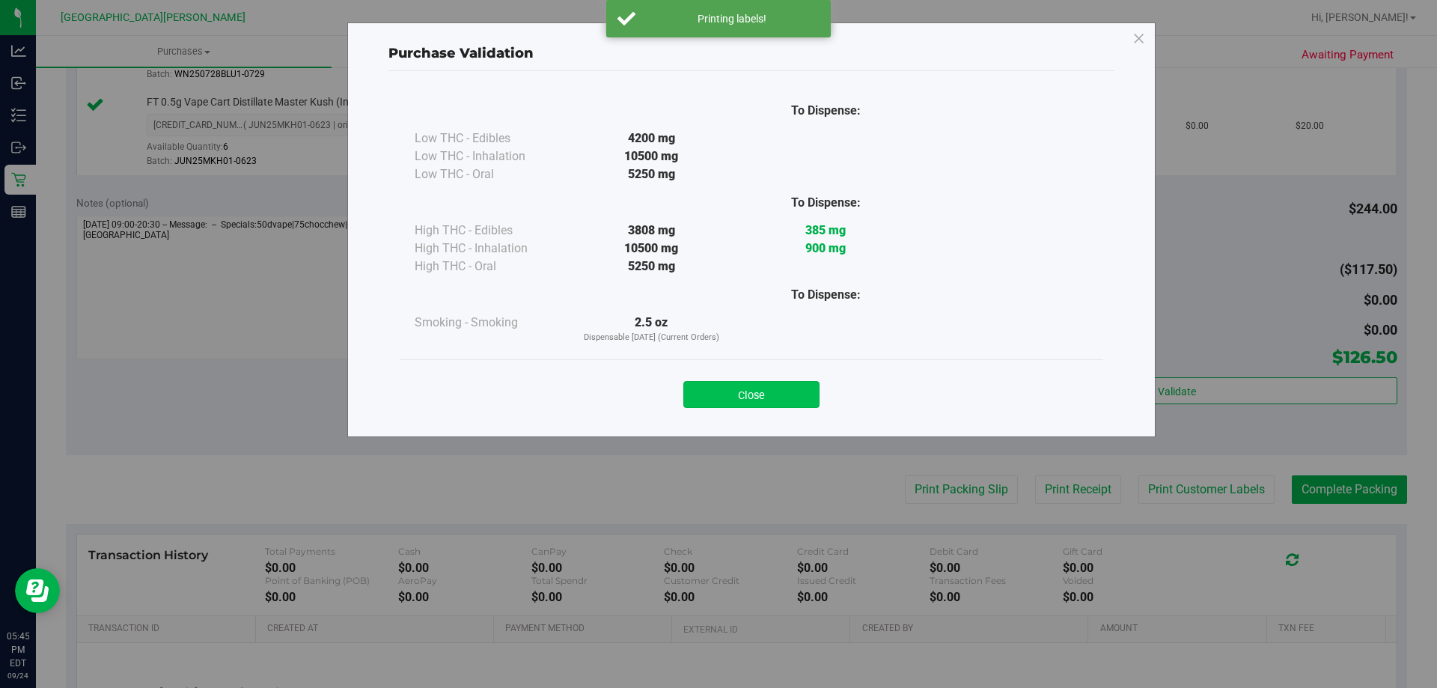
click at [789, 400] on button "Close" at bounding box center [751, 394] width 136 height 27
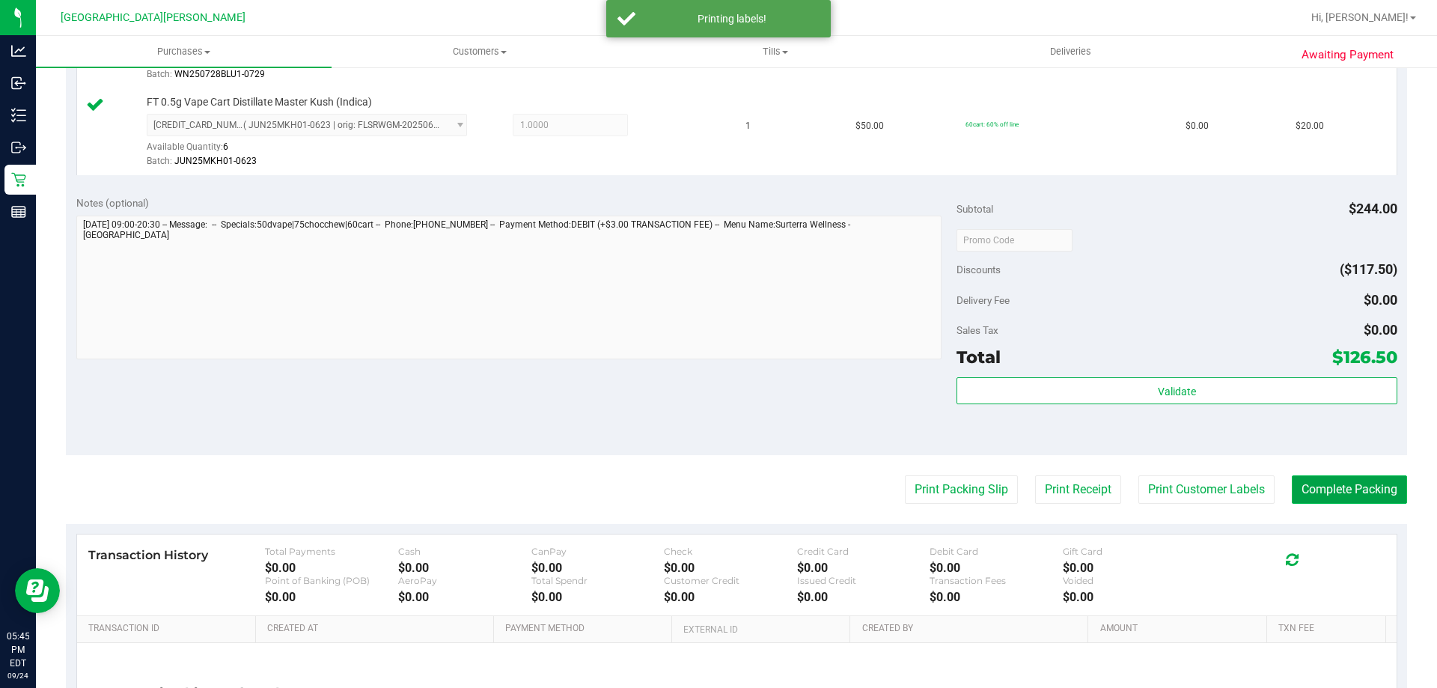
click at [1386, 499] on button "Complete Packing" at bounding box center [1348, 489] width 115 height 28
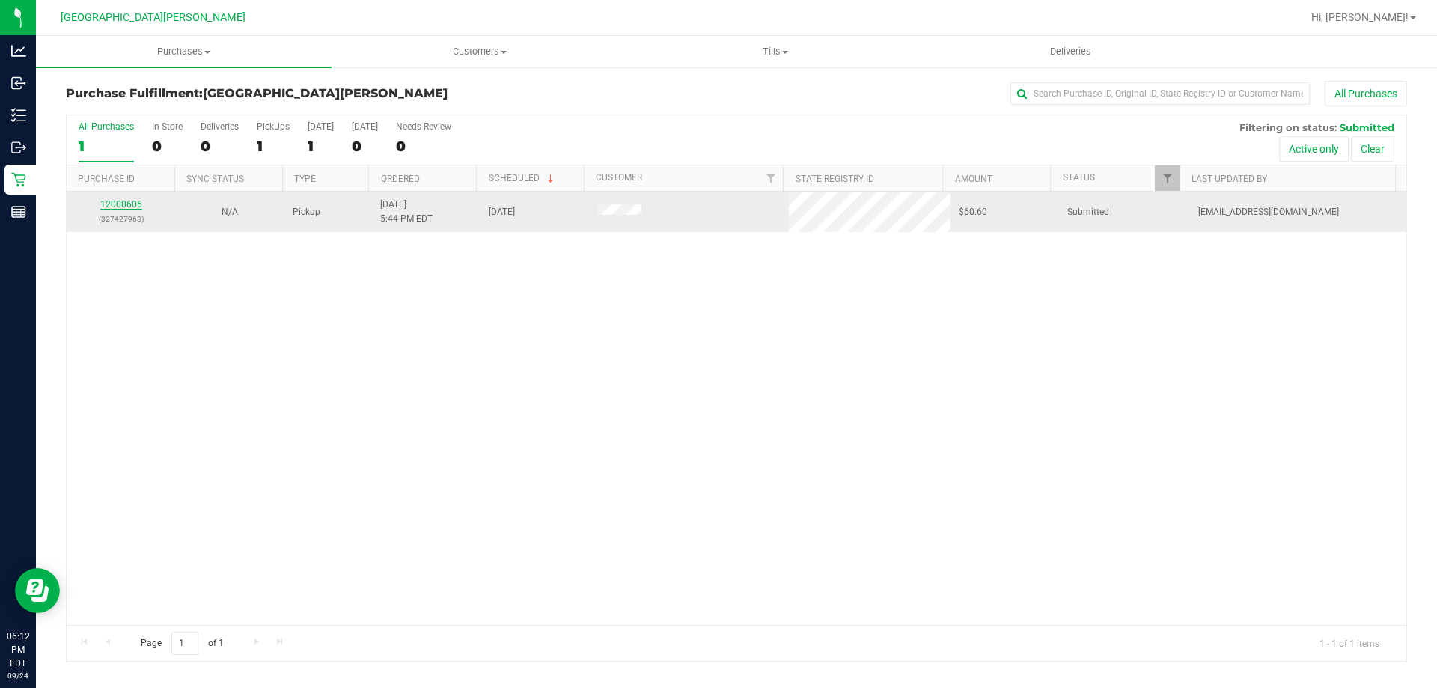
click at [132, 203] on link "12000606" at bounding box center [121, 204] width 42 height 10
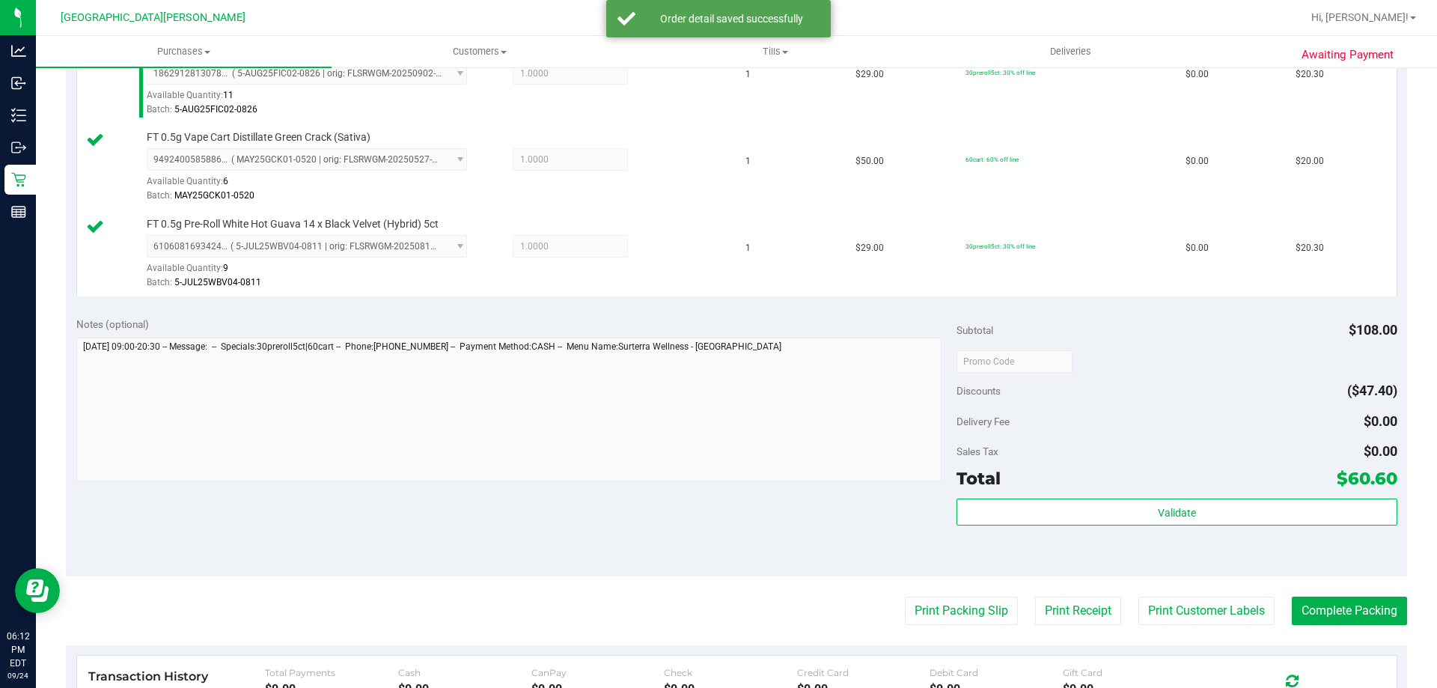
scroll to position [449, 0]
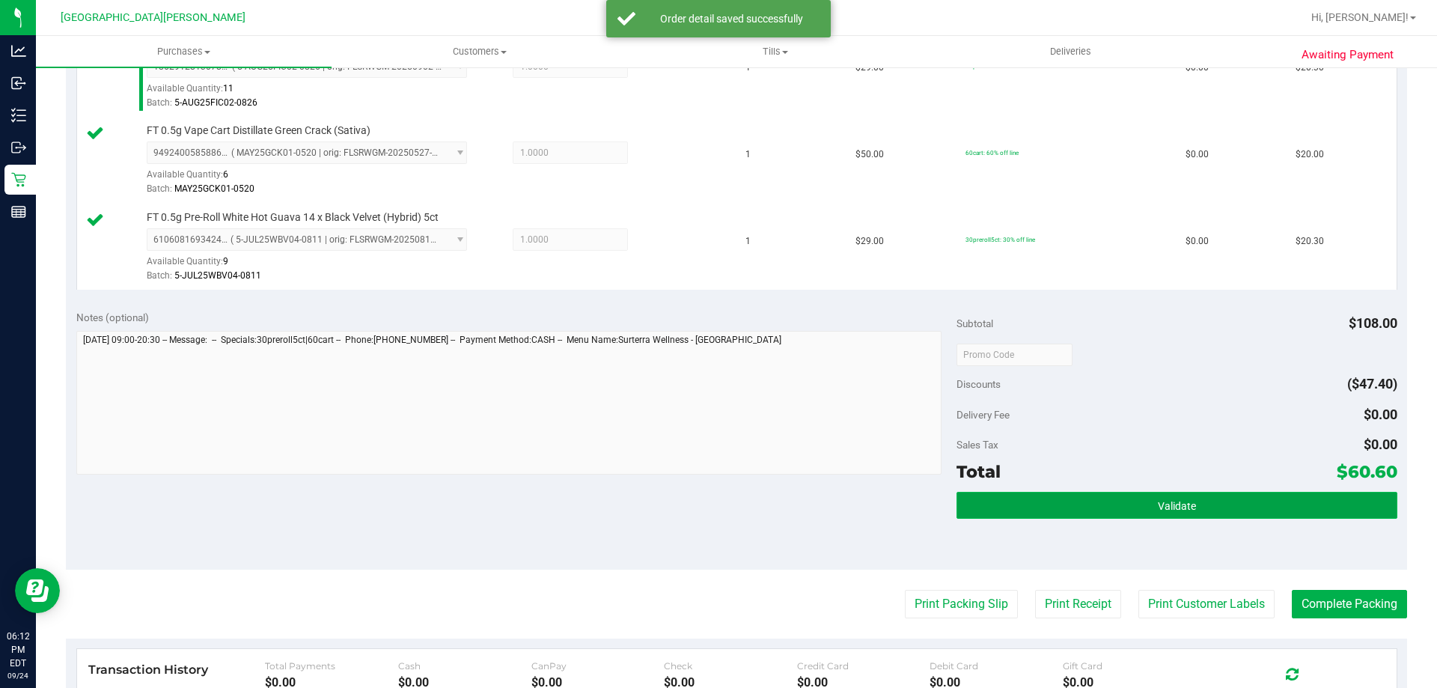
click at [1045, 507] on button "Validate" at bounding box center [1176, 505] width 440 height 27
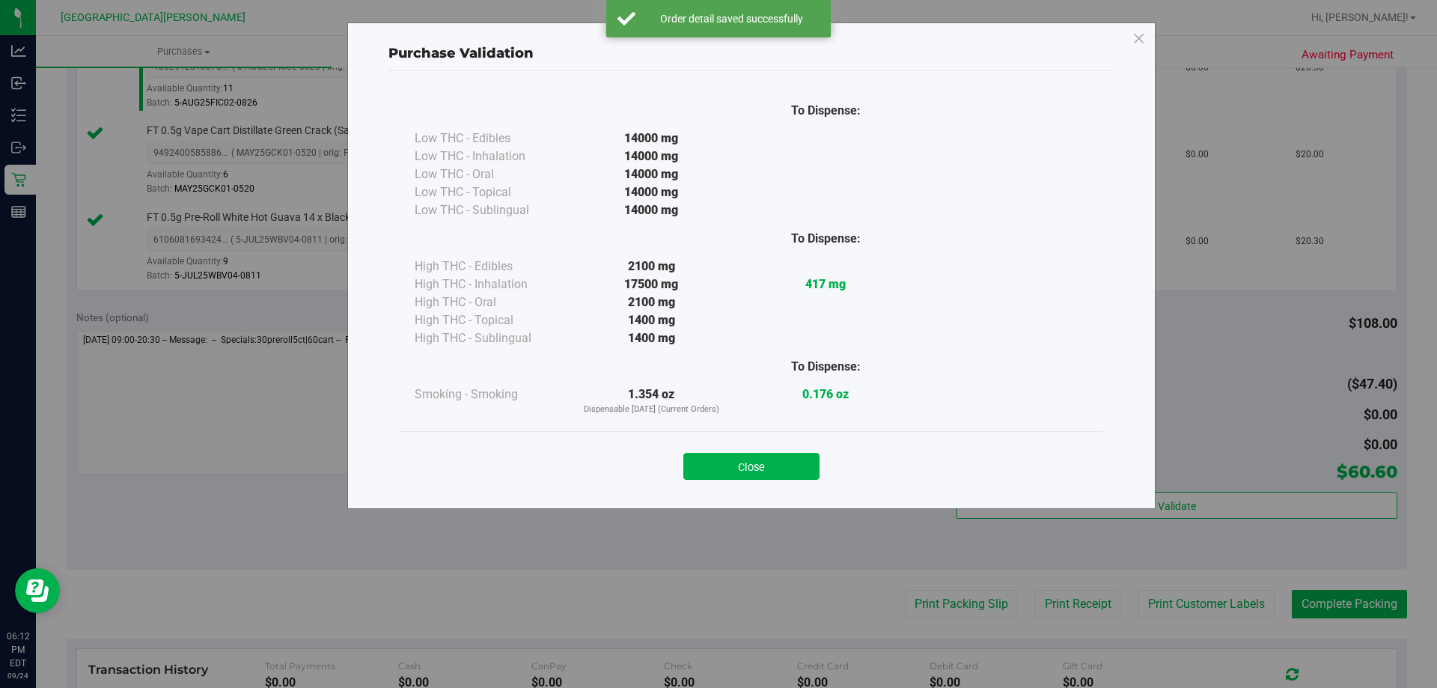
click at [764, 450] on div "Close" at bounding box center [751, 461] width 681 height 37
click at [775, 462] on button "Close" at bounding box center [751, 466] width 136 height 27
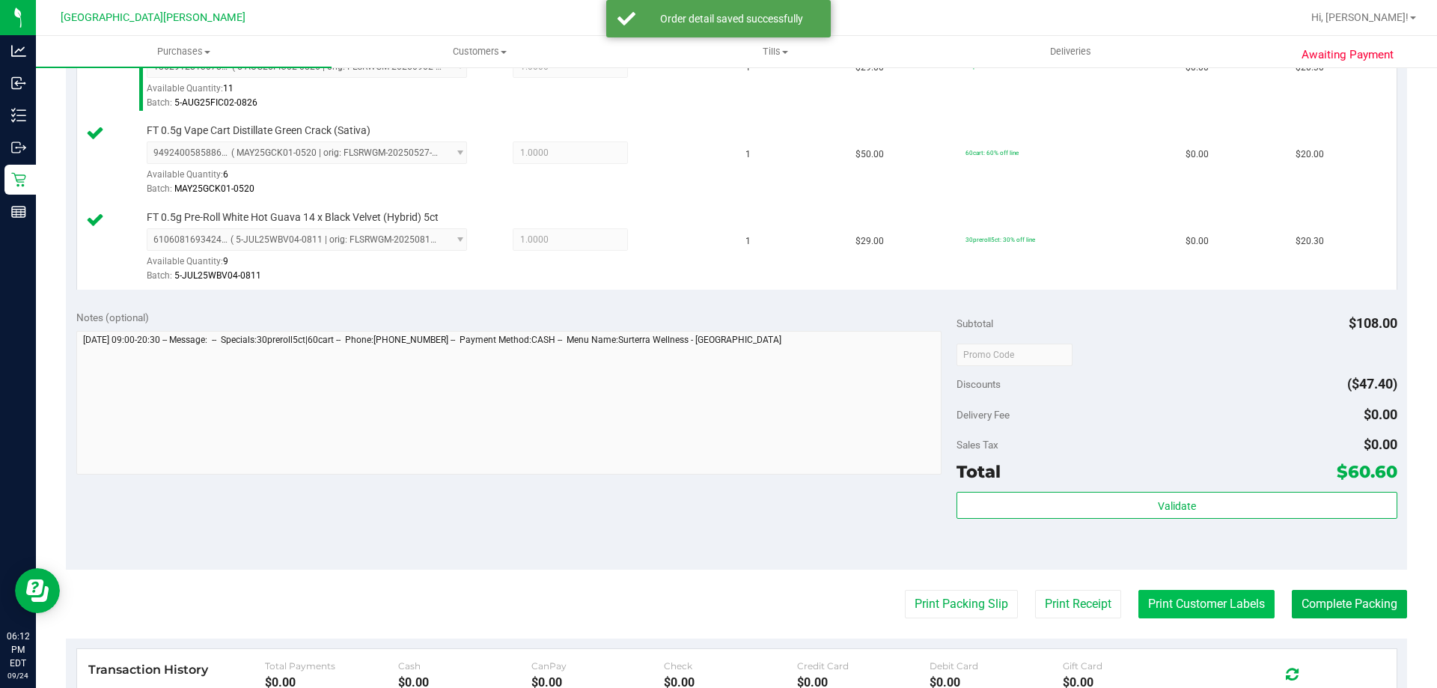
click at [1196, 595] on button "Print Customer Labels" at bounding box center [1206, 604] width 136 height 28
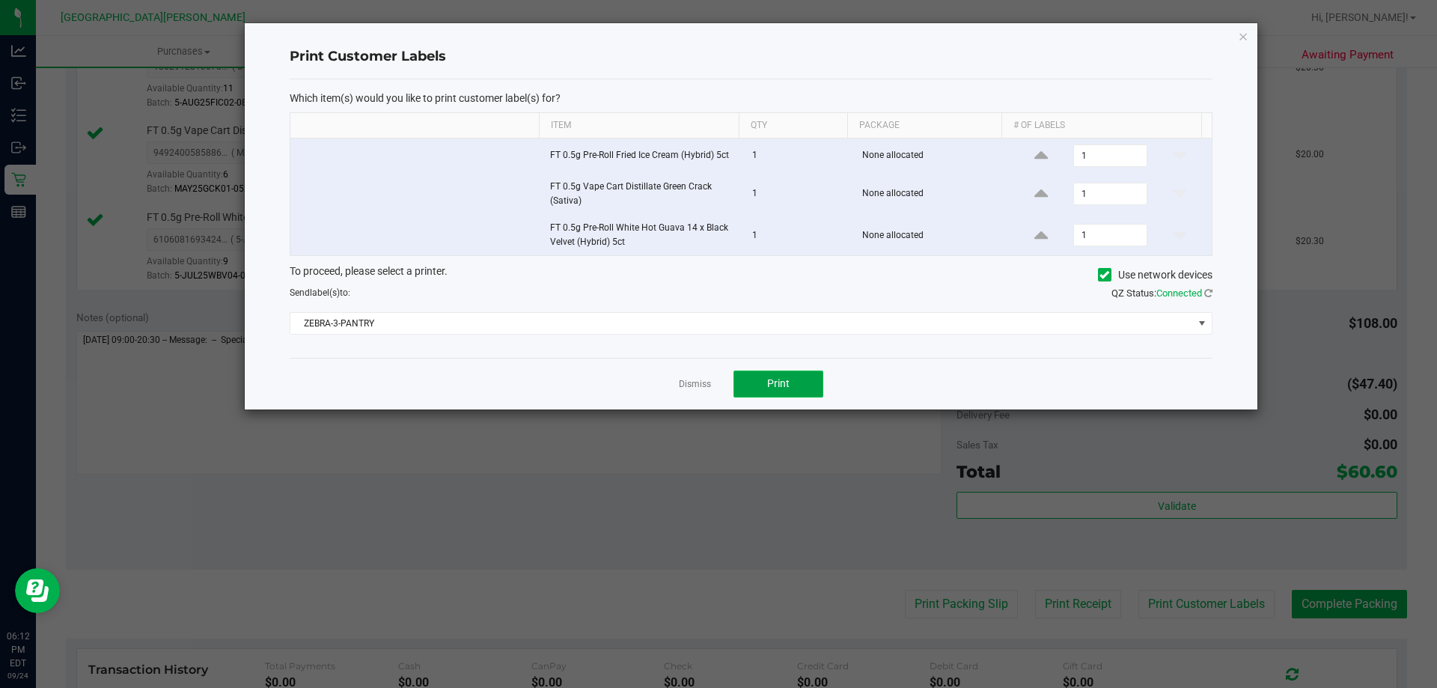
click at [777, 379] on span "Print" at bounding box center [778, 383] width 22 height 12
click at [689, 388] on link "Dismiss" at bounding box center [695, 384] width 32 height 13
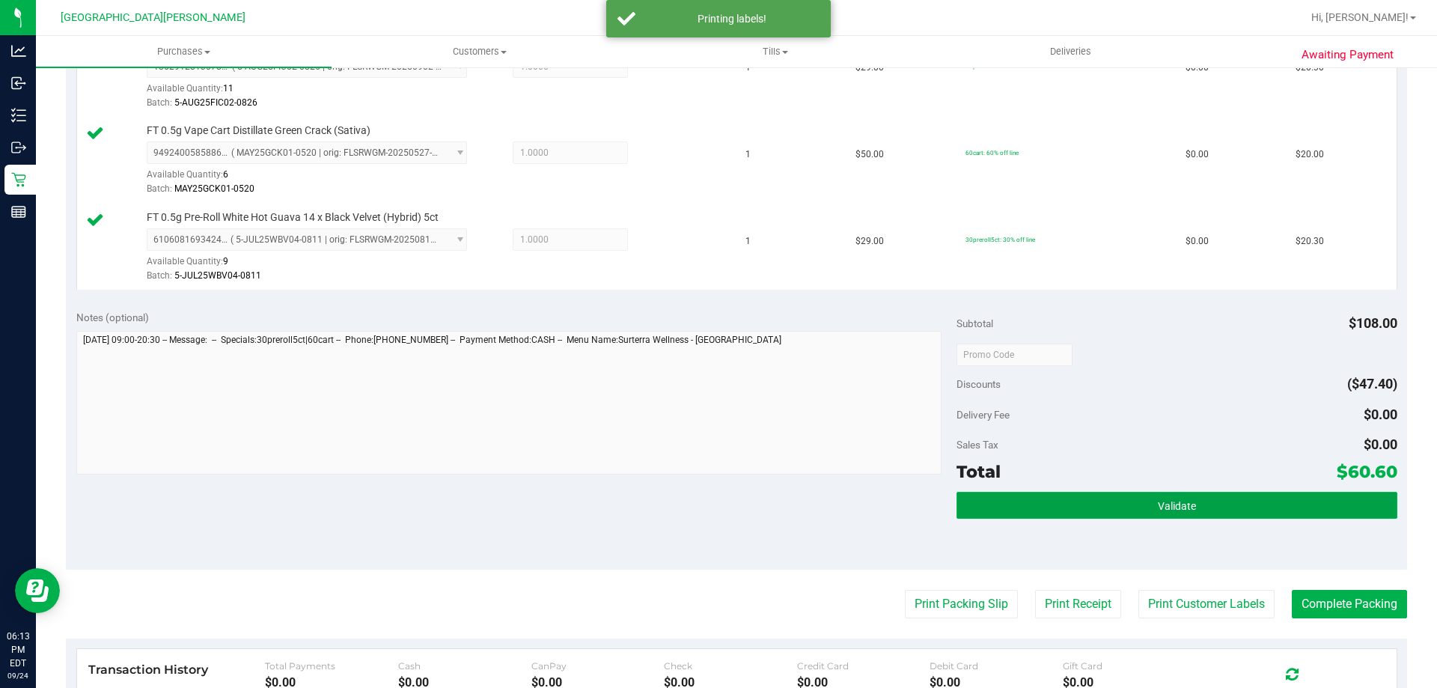
click at [1042, 513] on button "Validate" at bounding box center [1176, 505] width 440 height 27
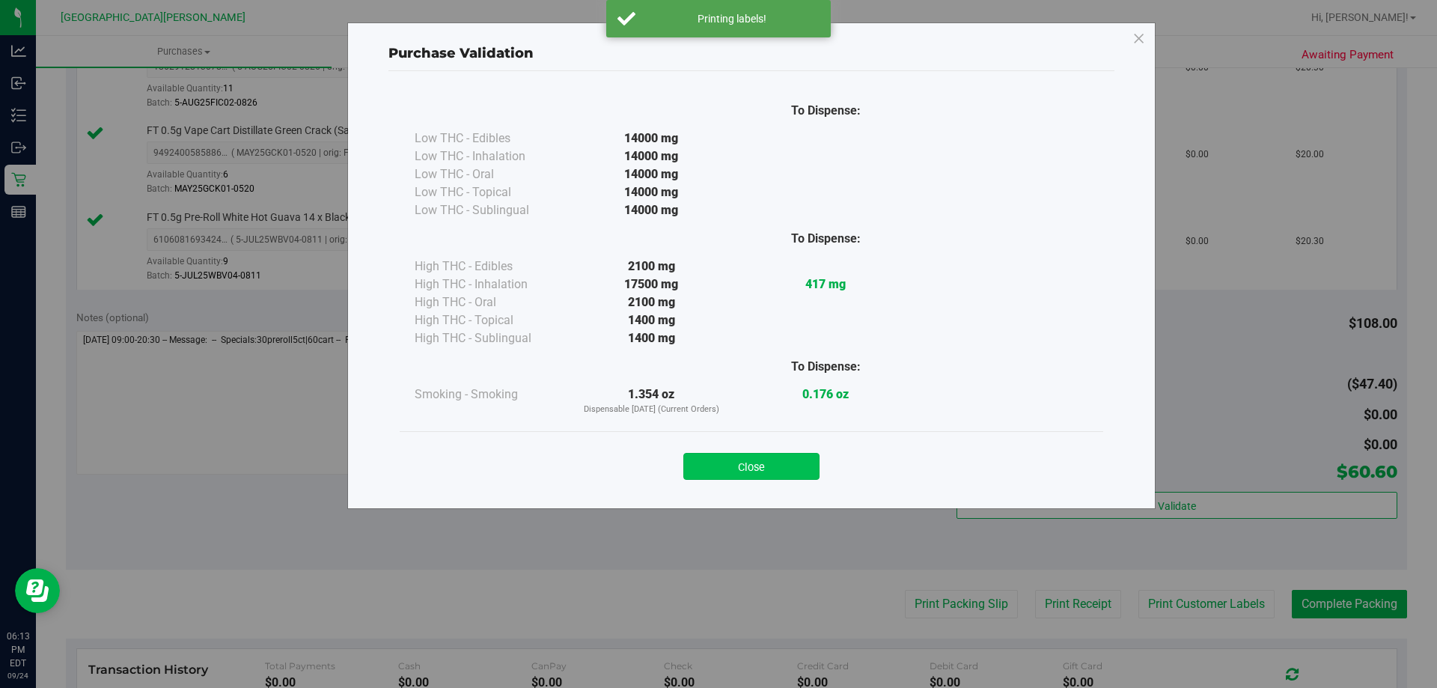
click at [792, 460] on button "Close" at bounding box center [751, 466] width 136 height 27
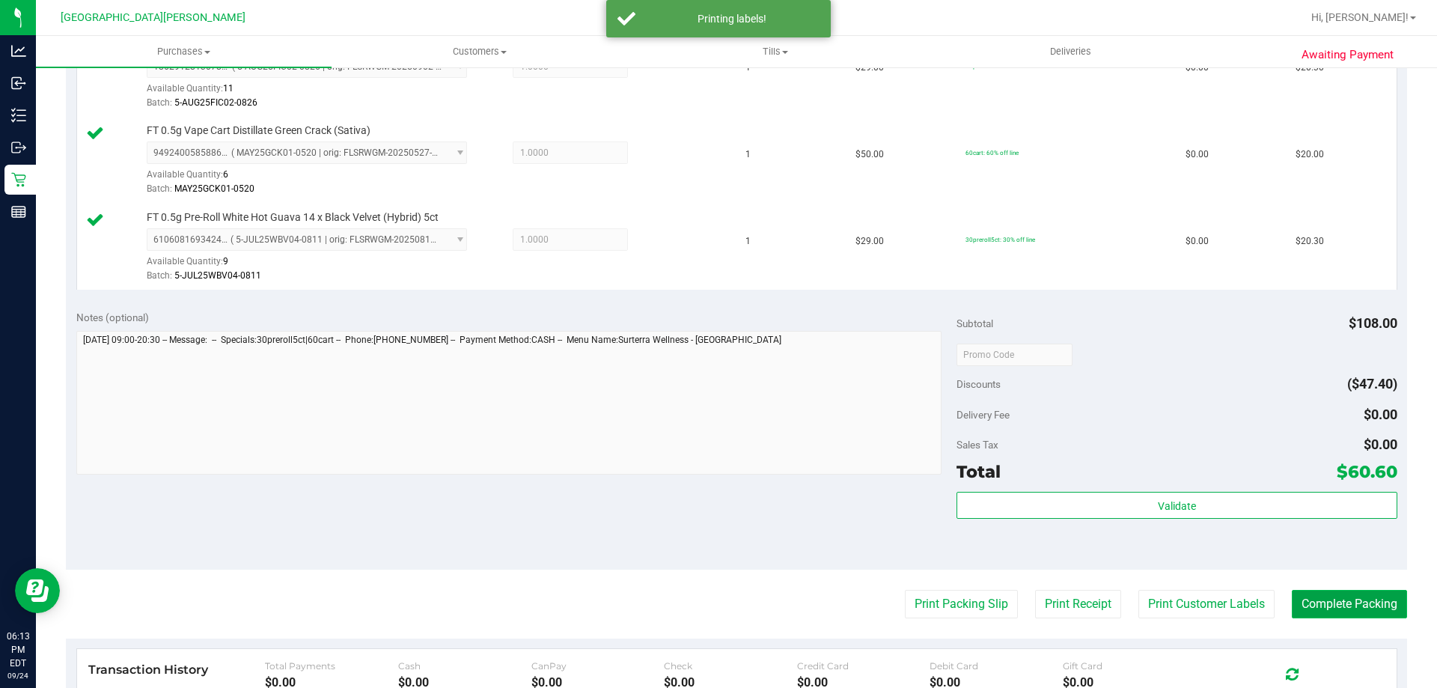
click at [1305, 614] on button "Complete Packing" at bounding box center [1348, 604] width 115 height 28
